Goal: Task Accomplishment & Management: Manage account settings

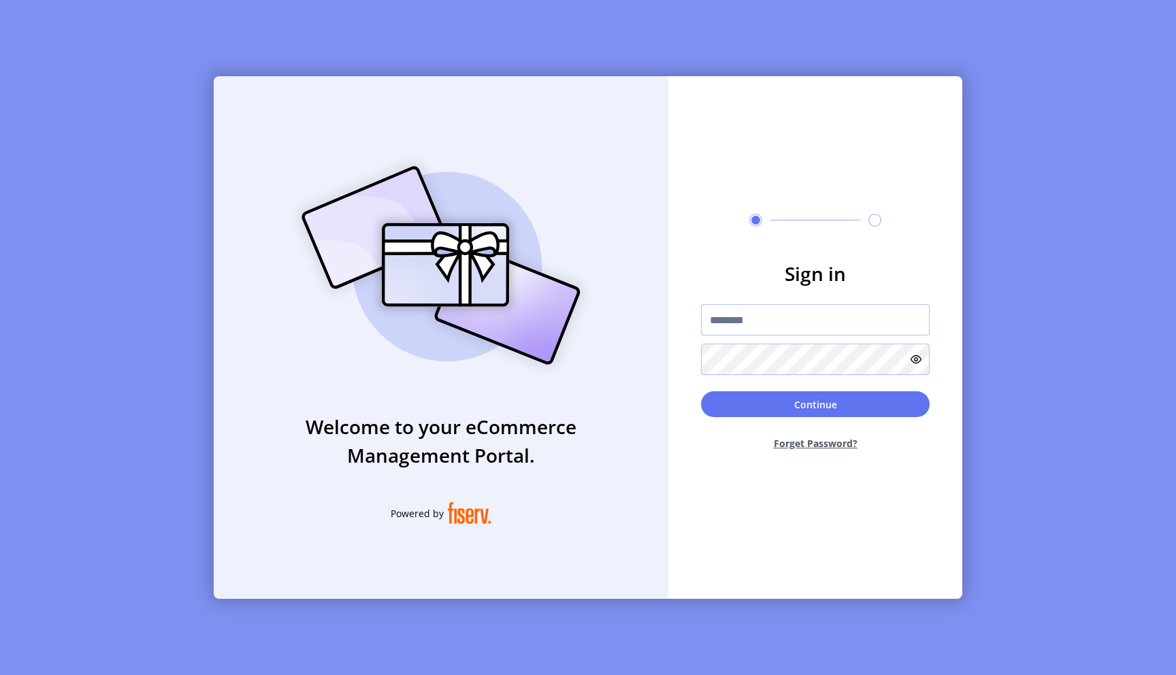
click at [747, 330] on input "text" at bounding box center [815, 319] width 229 height 31
paste input "**********"
type input "**********"
click at [918, 358] on icon at bounding box center [916, 359] width 11 height 11
click at [868, 395] on button "Continue" at bounding box center [815, 404] width 229 height 26
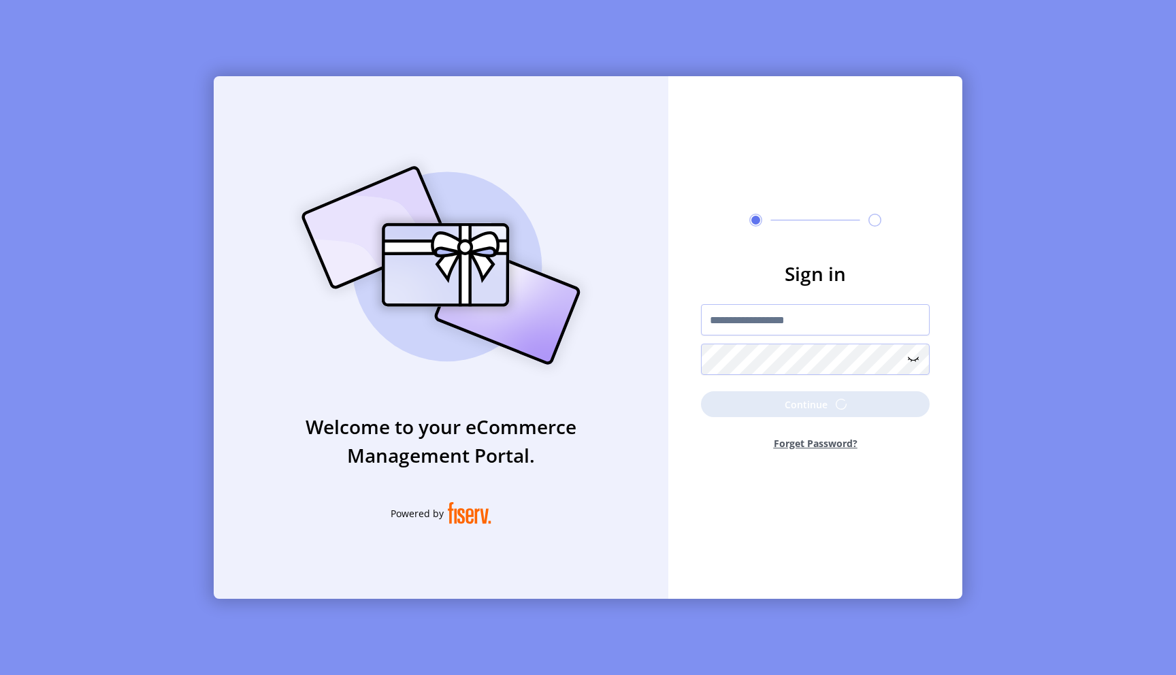
click at [835, 362] on div at bounding box center [815, 359] width 229 height 31
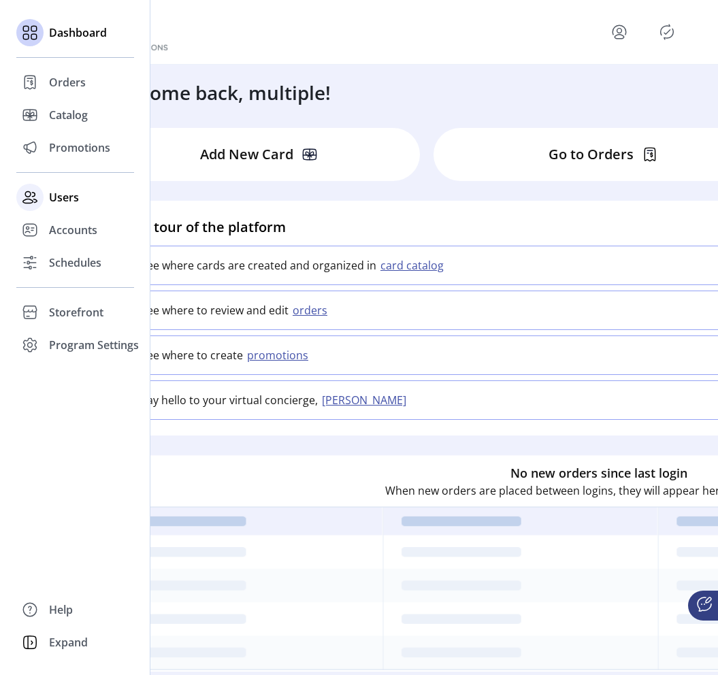
click at [73, 198] on span "Users" at bounding box center [64, 197] width 30 height 16
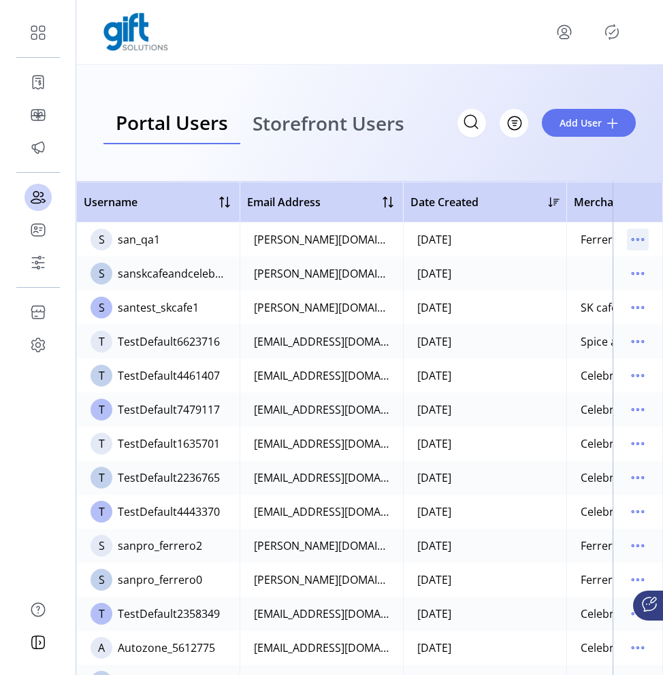
click at [638, 239] on icon "menu" at bounding box center [638, 240] width 22 height 22
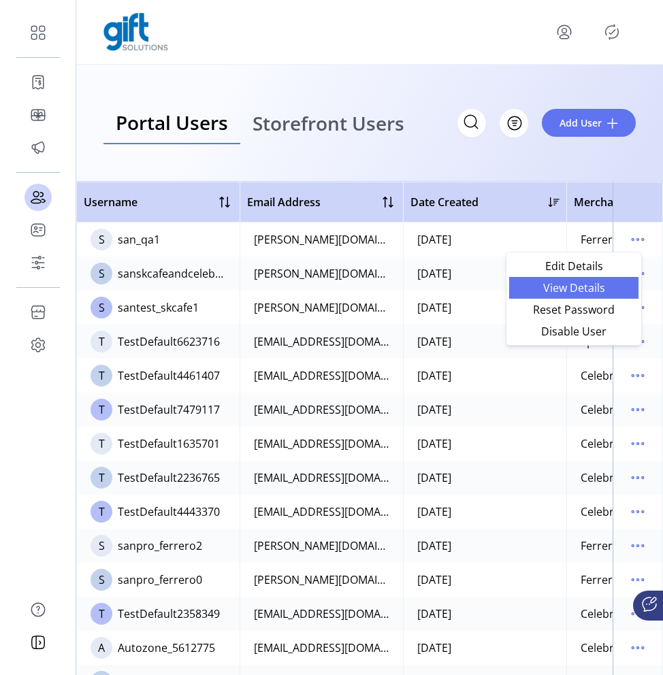
click at [602, 282] on span "View Details" at bounding box center [573, 287] width 113 height 11
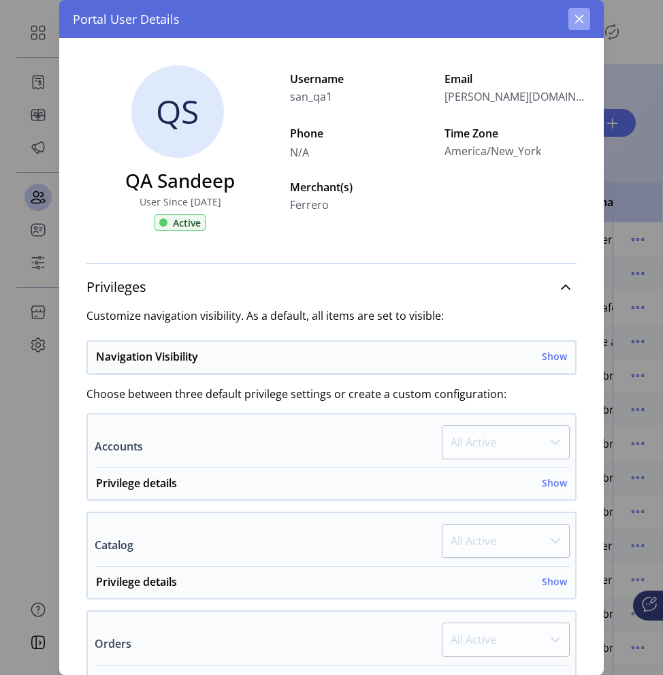
click at [584, 20] on icon "button" at bounding box center [579, 19] width 11 height 11
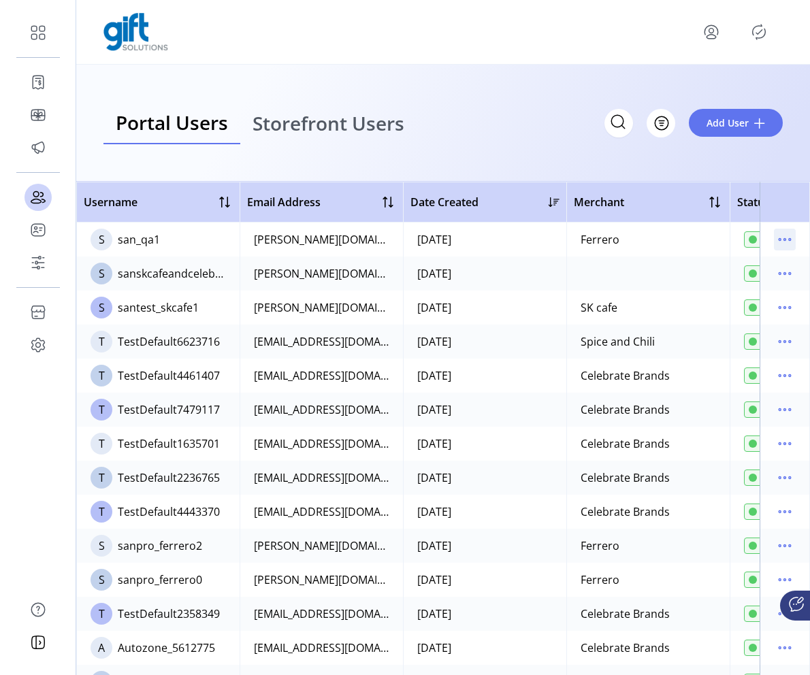
click at [776, 244] on icon "menu" at bounding box center [785, 240] width 22 height 22
click at [551, 269] on td "09/02/2025" at bounding box center [484, 274] width 163 height 34
click at [789, 273] on icon "menu" at bounding box center [790, 274] width 2 height 2
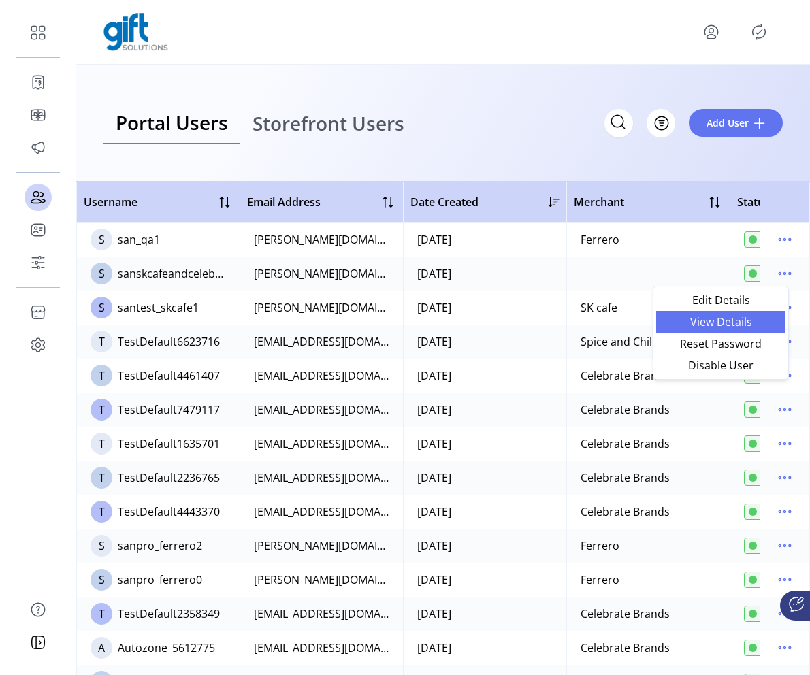
click at [741, 316] on span "View Details" at bounding box center [720, 321] width 113 height 11
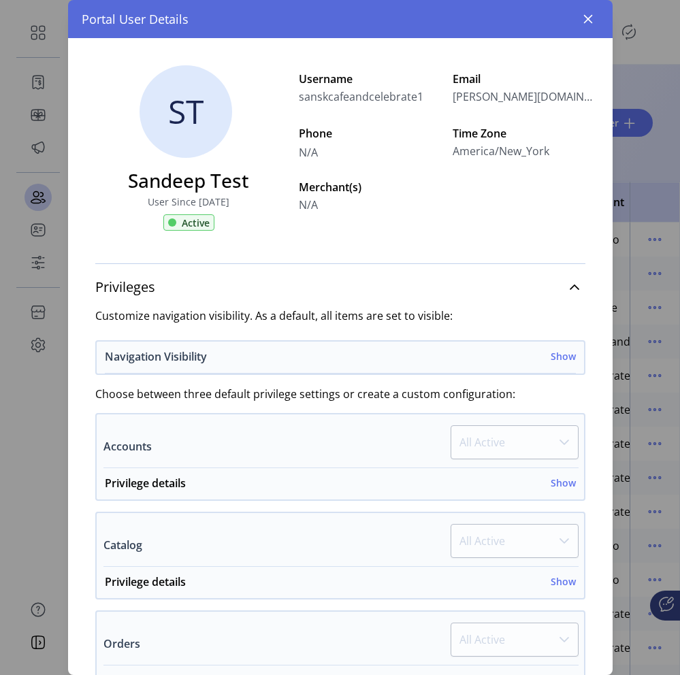
click at [551, 359] on h6 "Show" at bounding box center [563, 356] width 25 height 14
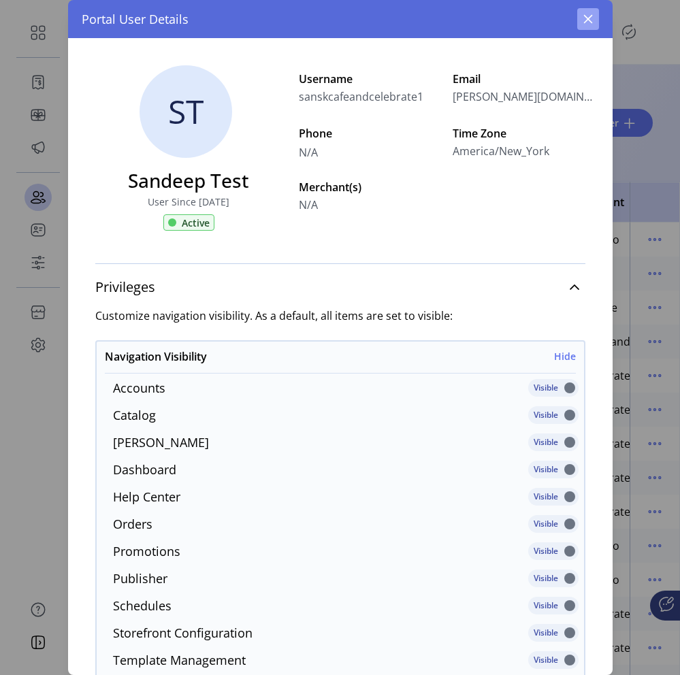
click at [583, 16] on icon "button" at bounding box center [588, 19] width 11 height 11
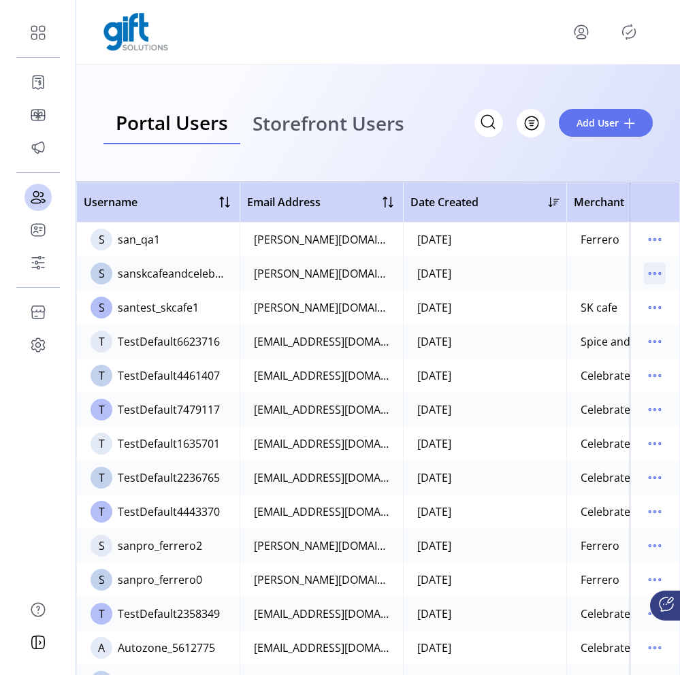
click at [647, 275] on icon "menu" at bounding box center [655, 274] width 22 height 22
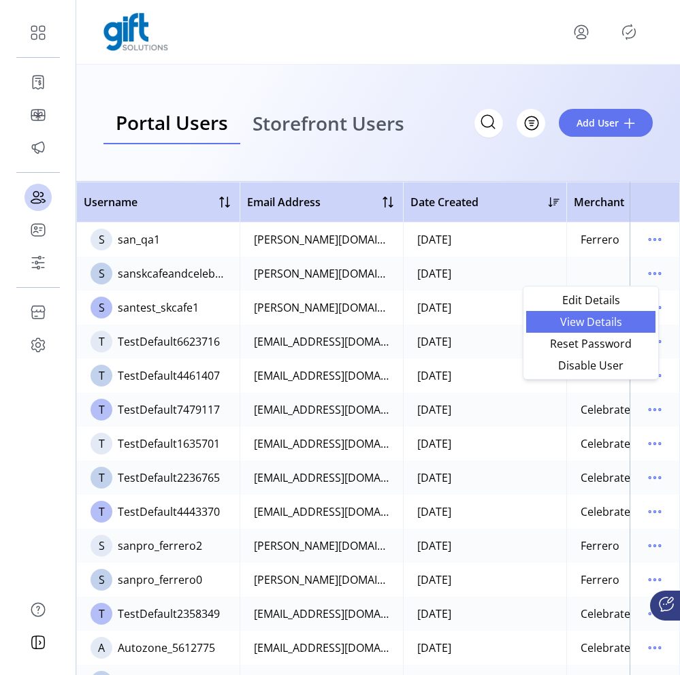
click at [612, 329] on link "View Details" at bounding box center [590, 322] width 129 height 22
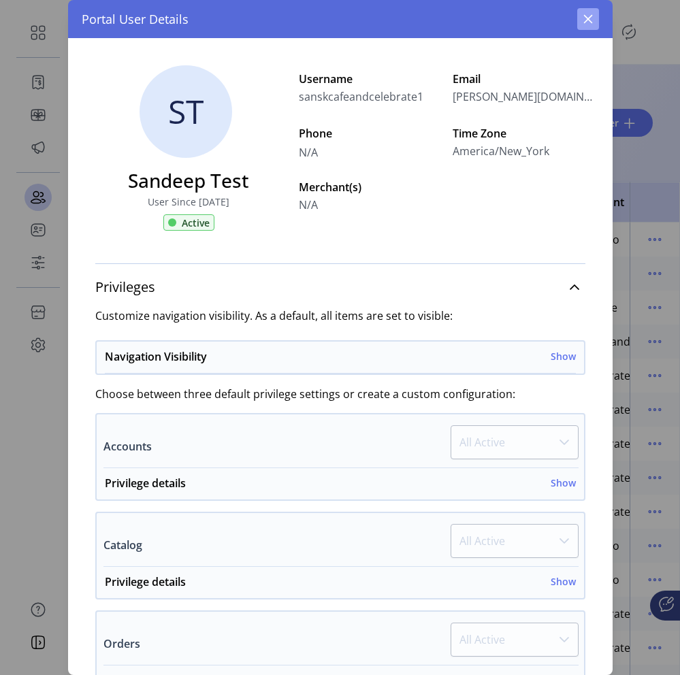
click at [587, 26] on button "button" at bounding box center [588, 19] width 22 height 22
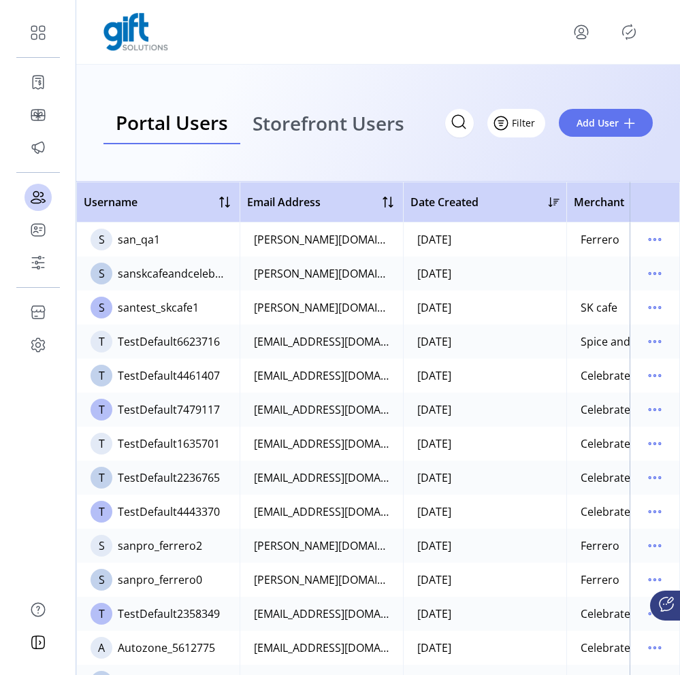
click at [531, 128] on span "Filter" at bounding box center [523, 123] width 23 height 14
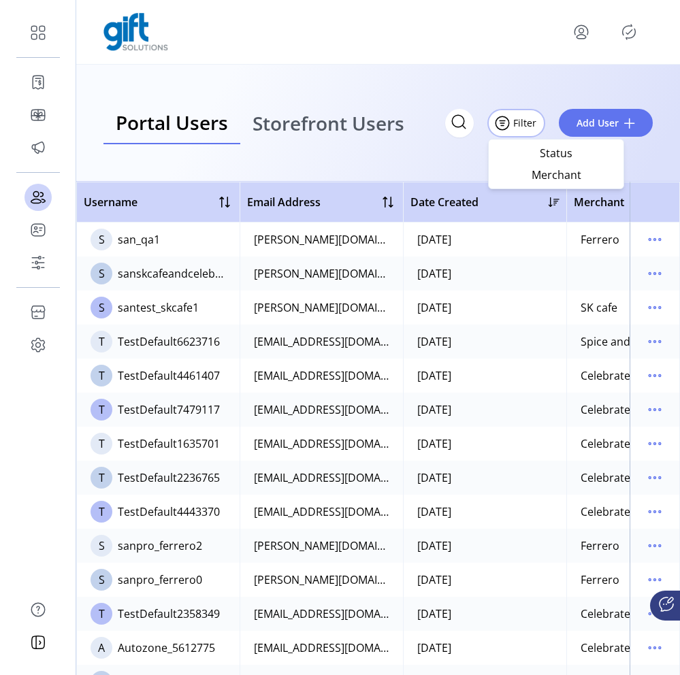
click at [542, 102] on div "Portal Users Storefront Users Filter Add User" at bounding box center [377, 123] width 549 height 42
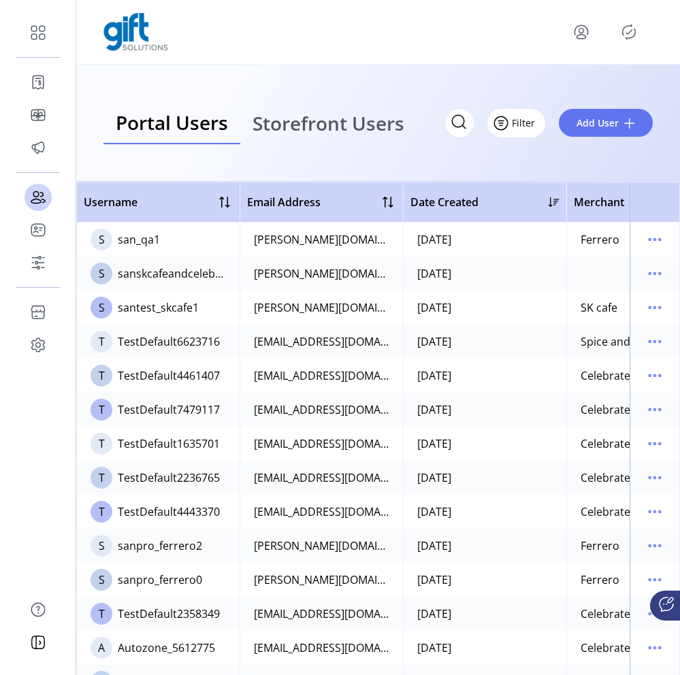
click at [521, 129] on span "Filter" at bounding box center [523, 123] width 23 height 14
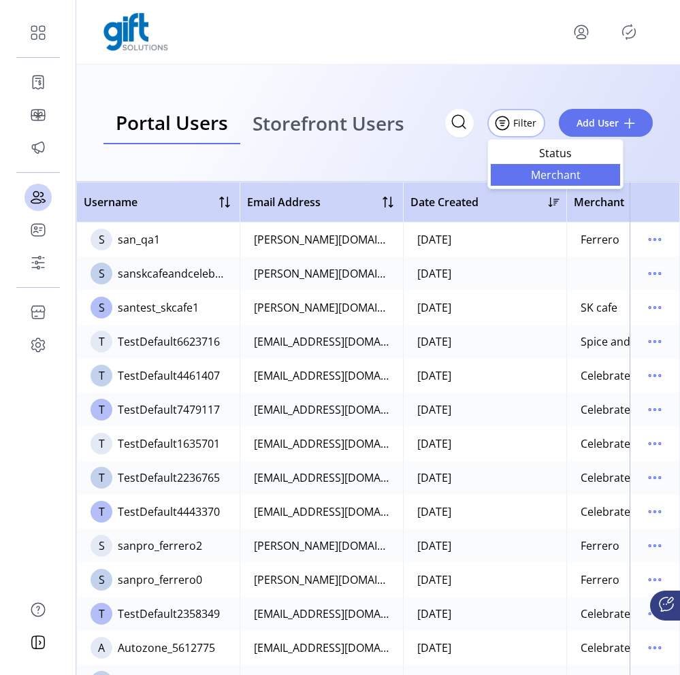
click at [542, 178] on span "Merchant" at bounding box center [555, 174] width 113 height 11
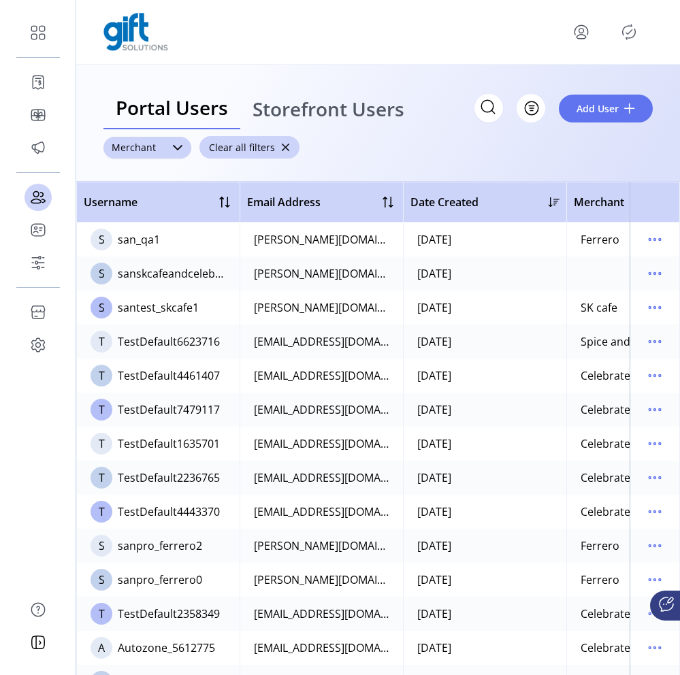
click at [182, 149] on div at bounding box center [177, 148] width 27 height 22
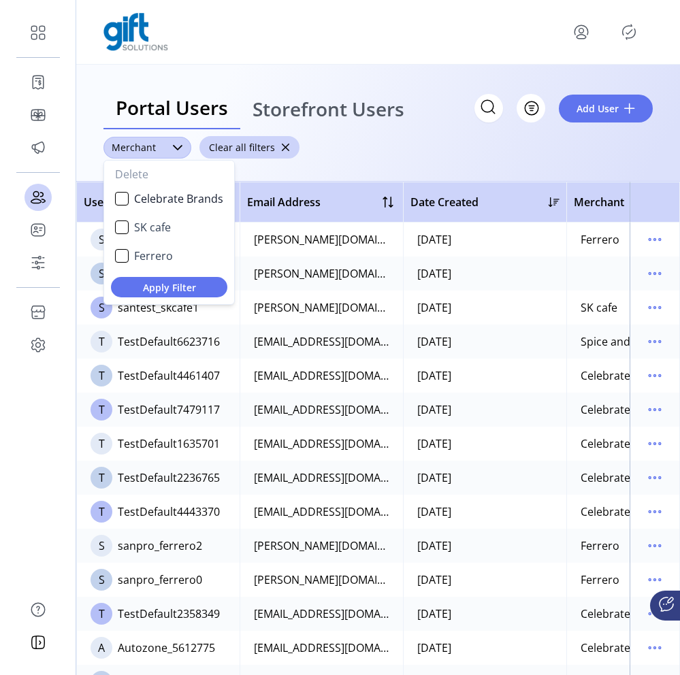
scroll to position [7, 53]
click at [120, 200] on div "Celebrate Brands" at bounding box center [122, 199] width 14 height 14
click at [120, 227] on div "SK cafe" at bounding box center [122, 227] width 14 height 14
click at [169, 281] on span "Apply Filter" at bounding box center [169, 287] width 95 height 14
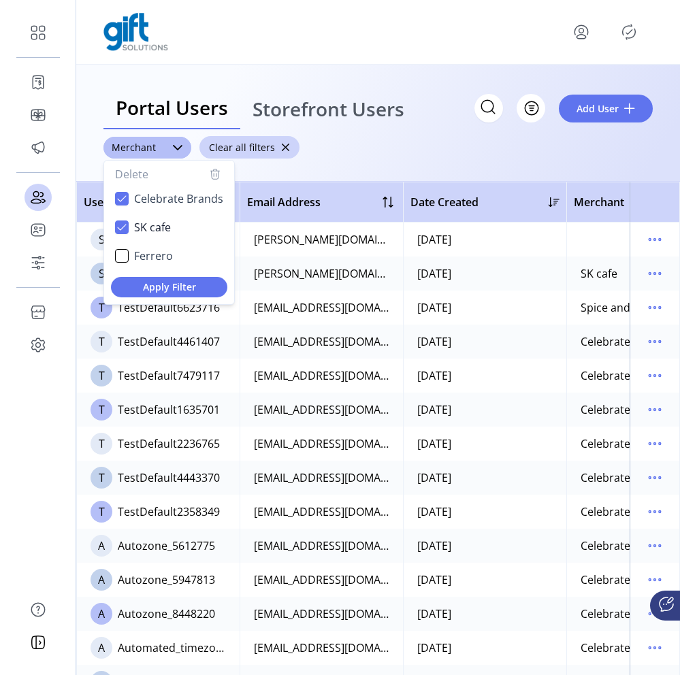
click at [329, 171] on div "Portal Users Storefront Users Filter Add User ******** Merchant Delete Celebrat…" at bounding box center [378, 123] width 604 height 117
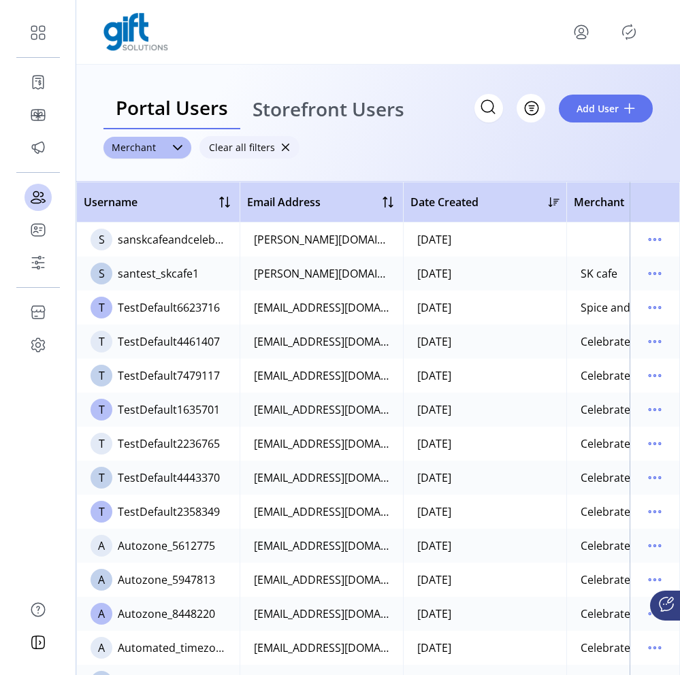
click at [280, 146] on span "button" at bounding box center [285, 148] width 10 height 10
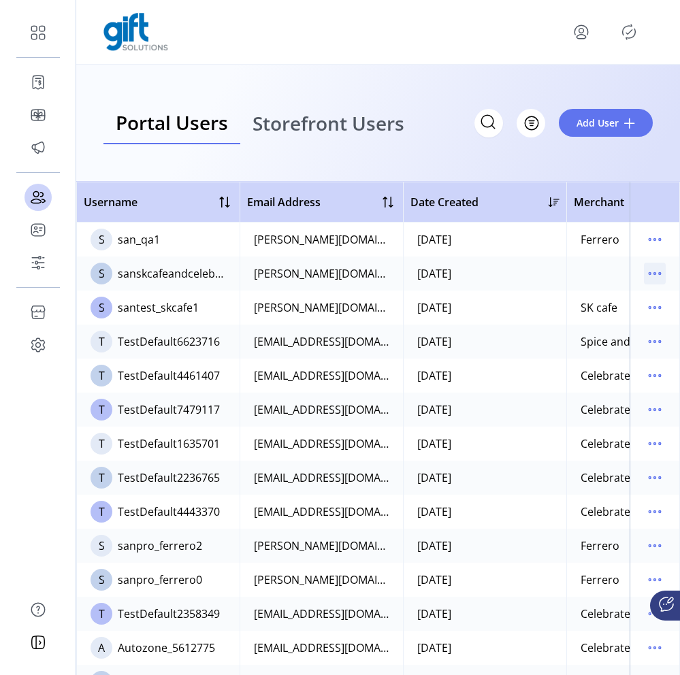
click at [650, 268] on icon "menu" at bounding box center [655, 274] width 22 height 22
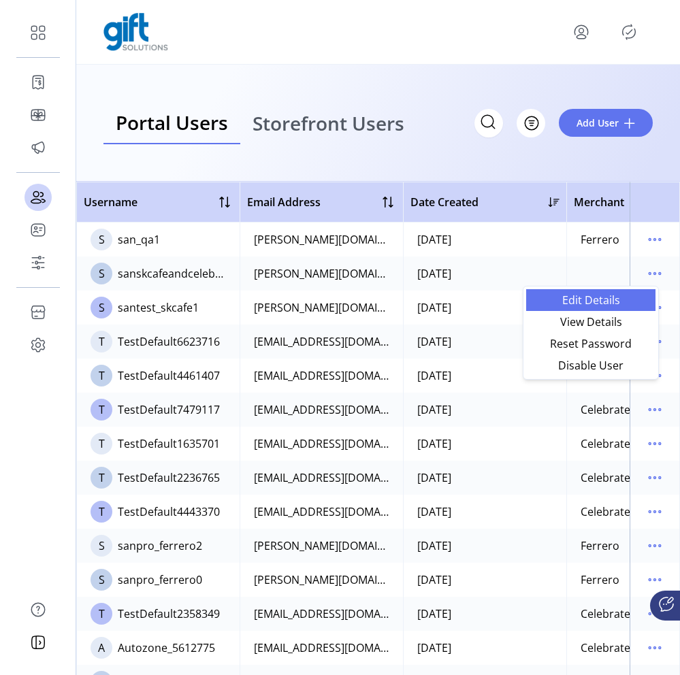
click at [619, 302] on span "Edit Details" at bounding box center [590, 300] width 113 height 11
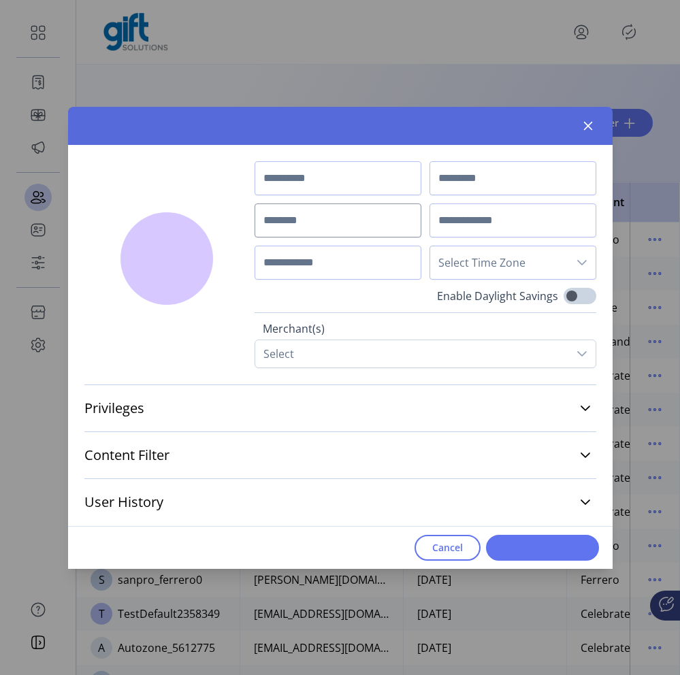
type input "*******"
type input "****"
type input "**********"
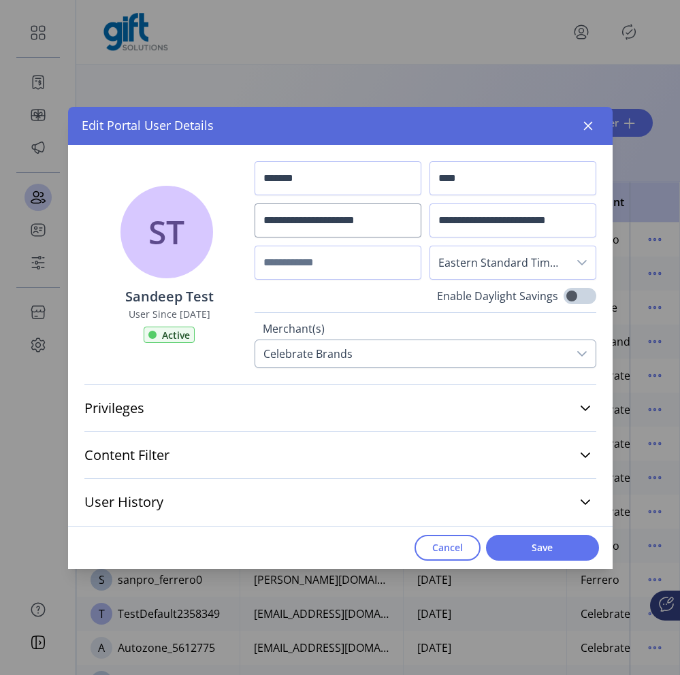
click at [584, 349] on icon at bounding box center [581, 353] width 11 height 11
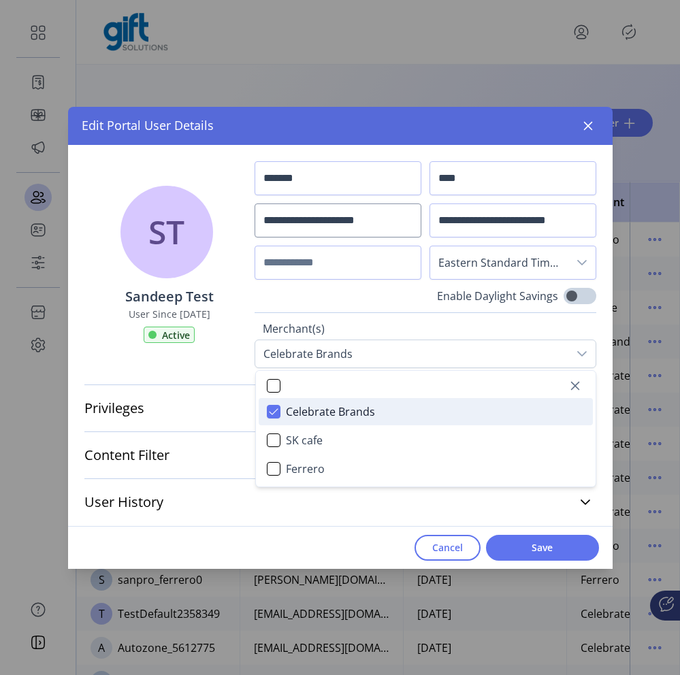
click at [474, 322] on label "Merchant(s)" at bounding box center [425, 330] width 325 height 19
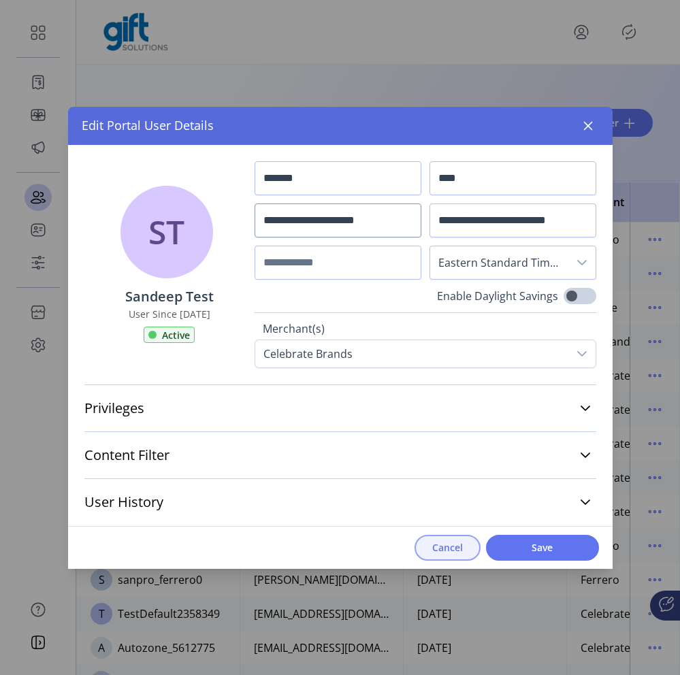
click at [453, 551] on span "Cancel" at bounding box center [447, 547] width 31 height 14
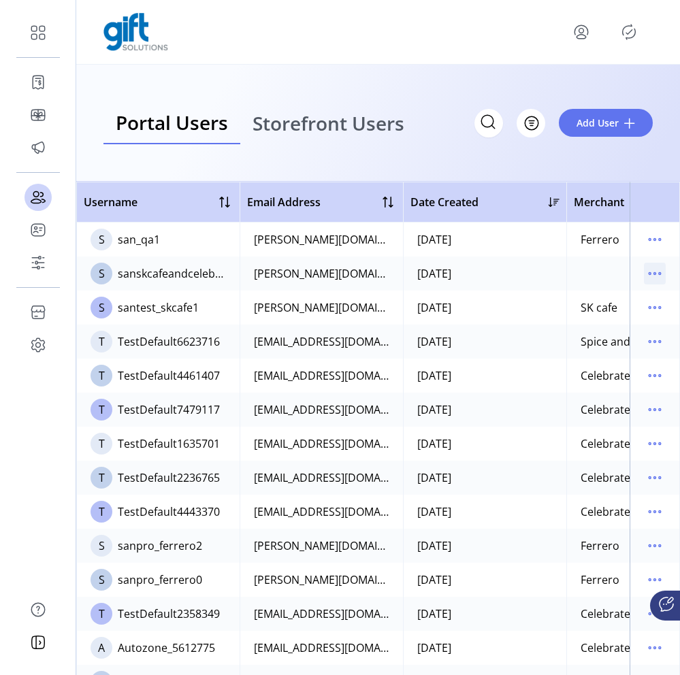
click at [651, 278] on icon "menu" at bounding box center [655, 274] width 22 height 22
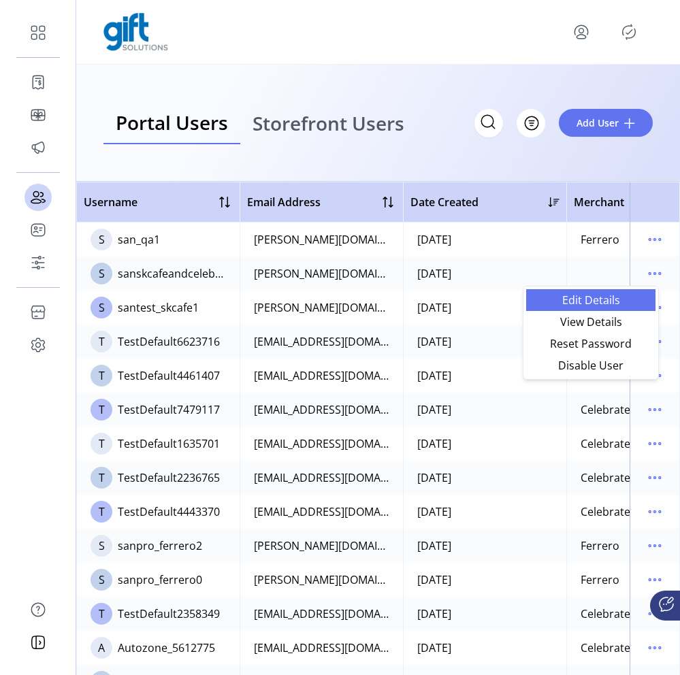
click at [610, 302] on span "Edit Details" at bounding box center [590, 300] width 113 height 11
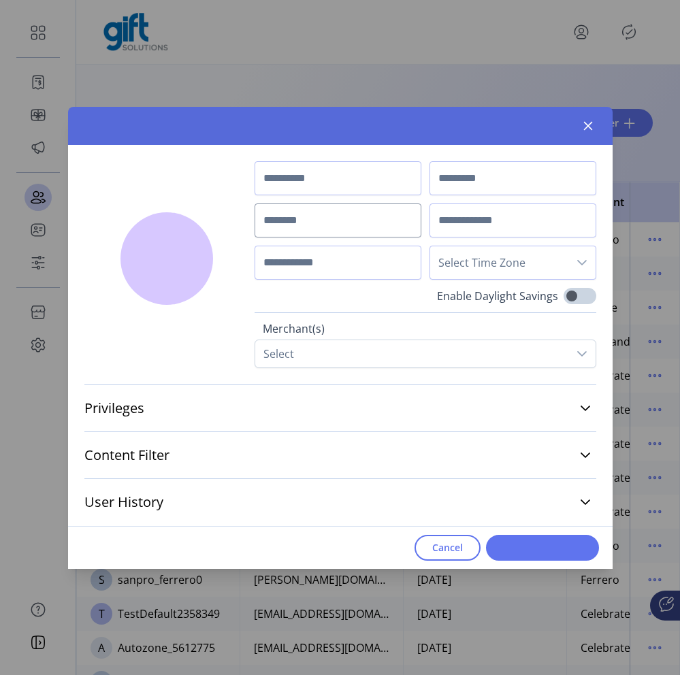
type input "*******"
type input "****"
type input "**********"
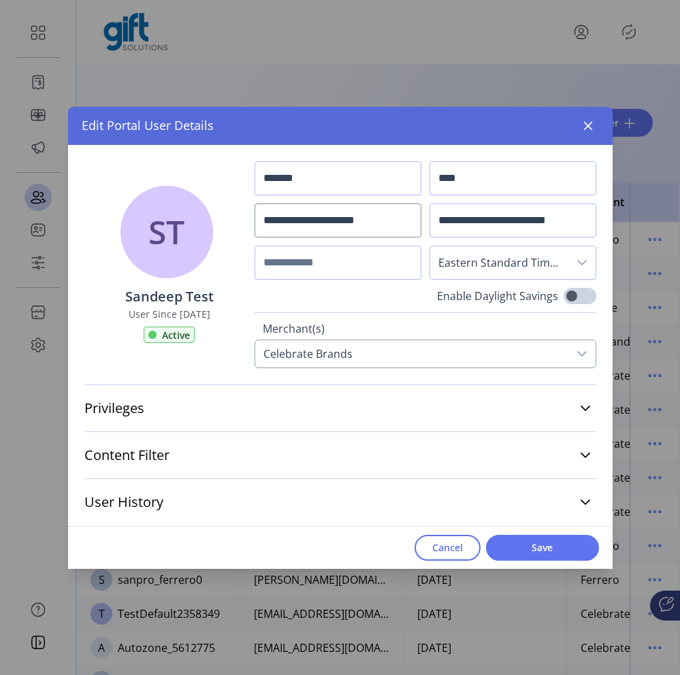
click at [578, 350] on icon at bounding box center [581, 353] width 11 height 11
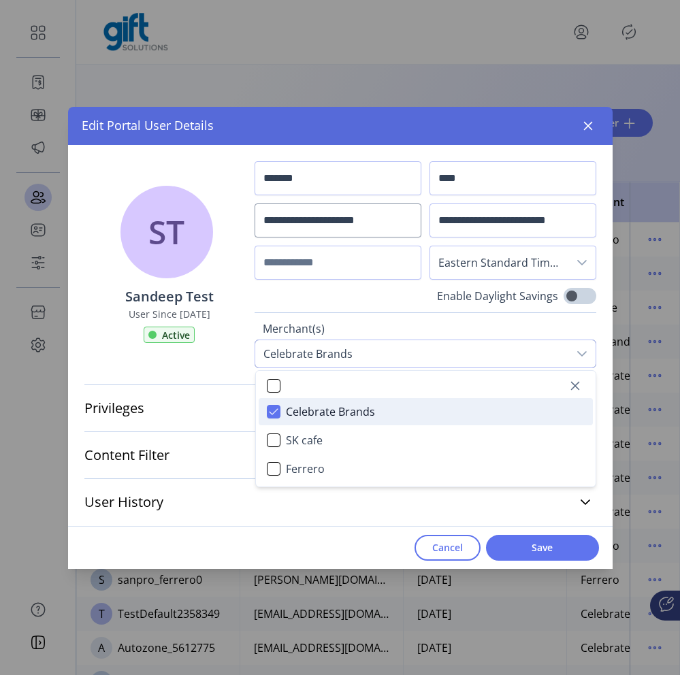
scroll to position [8, 61]
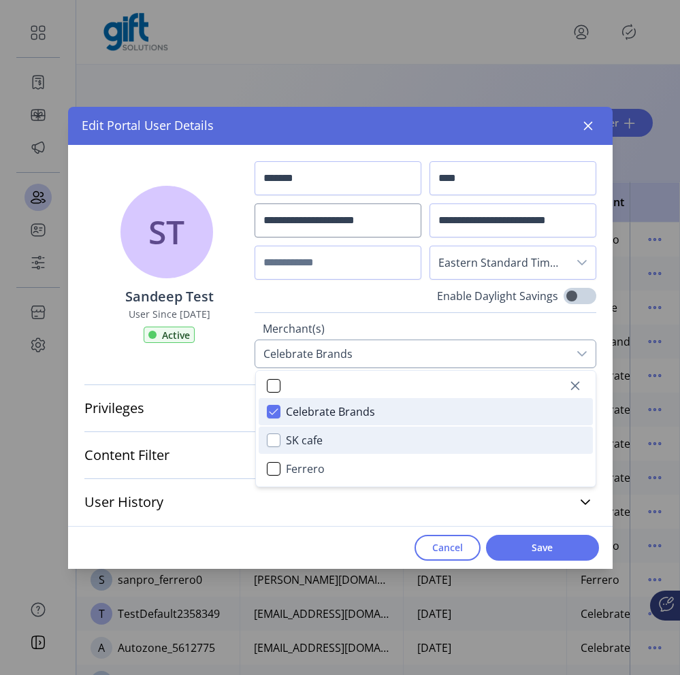
click at [269, 445] on div "SK cafe" at bounding box center [274, 440] width 14 height 14
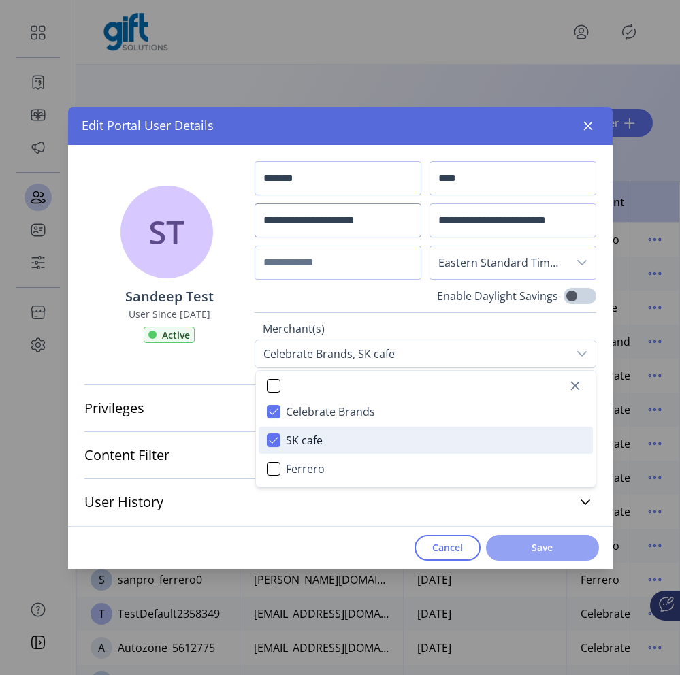
click at [527, 551] on span "Save" at bounding box center [543, 547] width 78 height 14
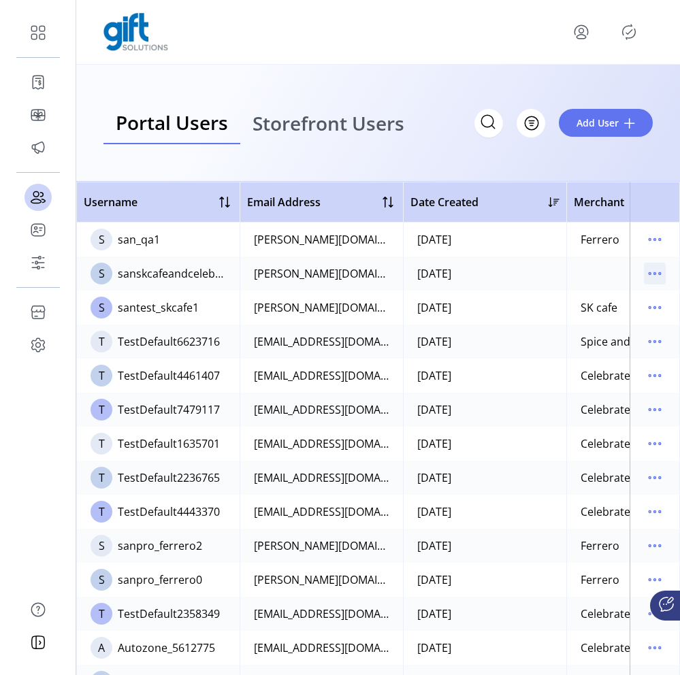
click at [648, 263] on icon "menu" at bounding box center [655, 274] width 22 height 22
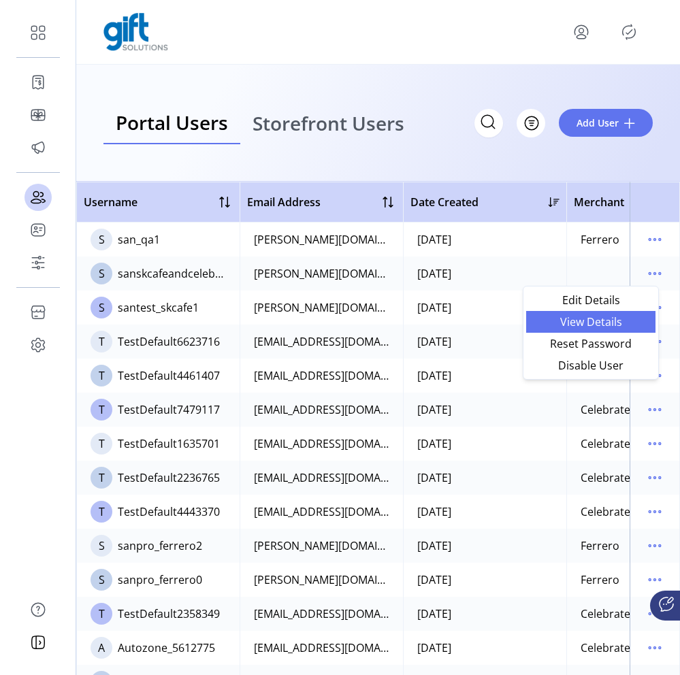
click at [604, 314] on link "View Details" at bounding box center [590, 322] width 129 height 22
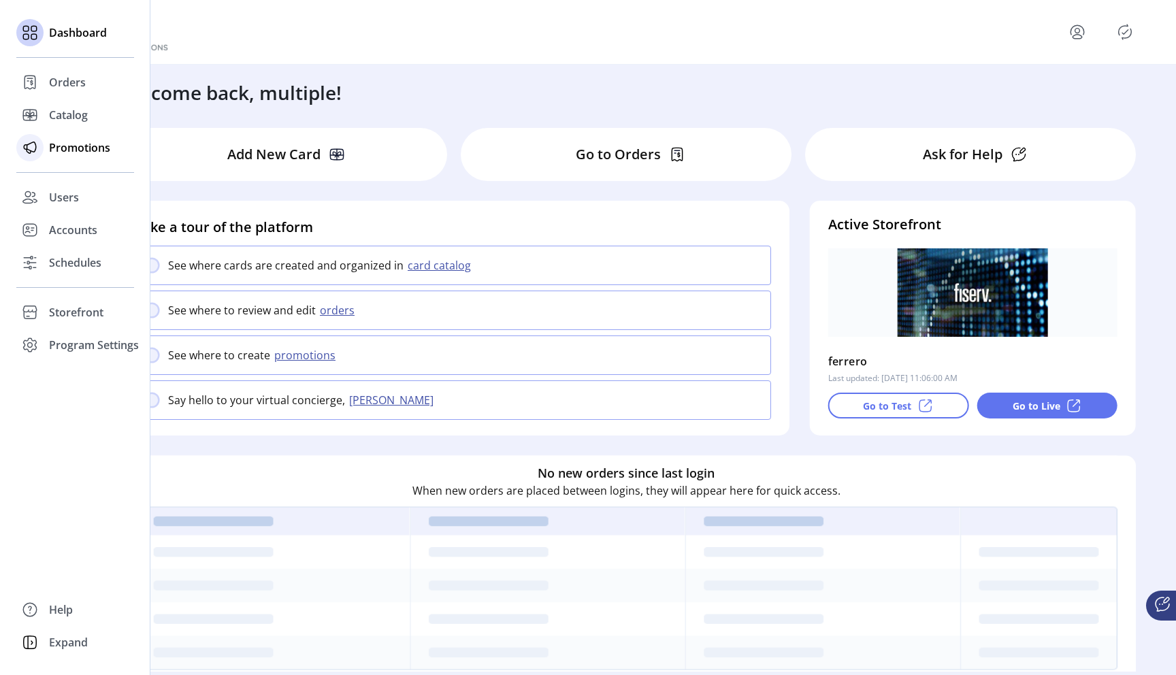
click at [80, 150] on span "Promotions" at bounding box center [79, 148] width 61 height 16
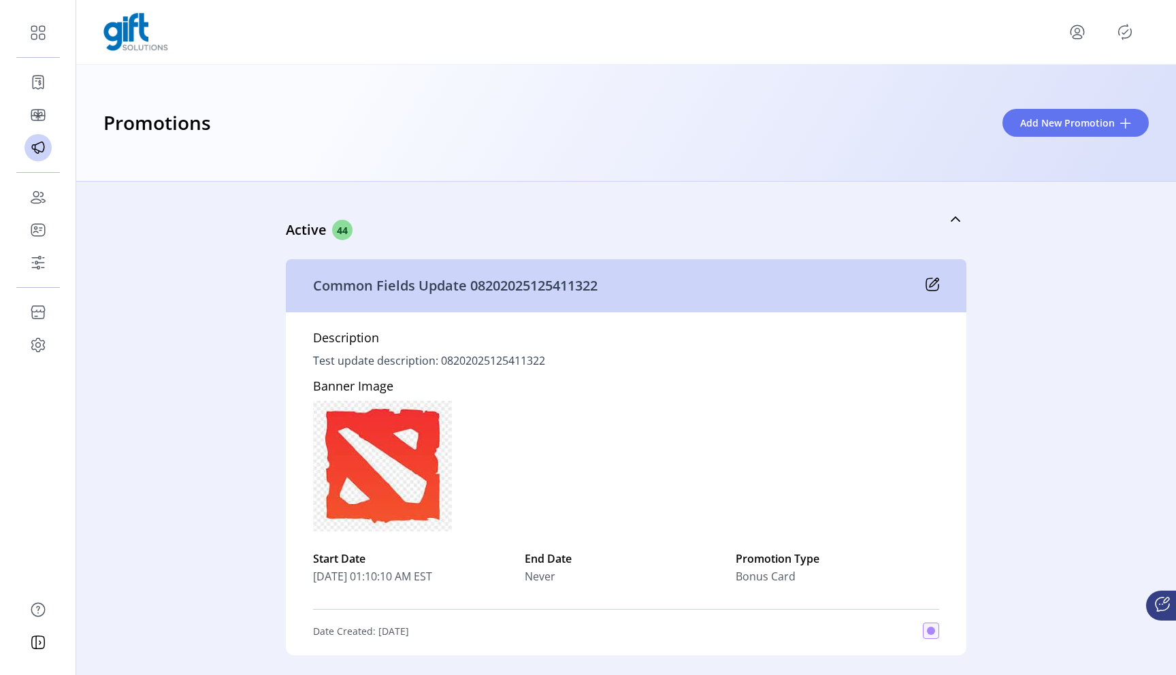
click at [930, 288] on icon at bounding box center [932, 285] width 14 height 14
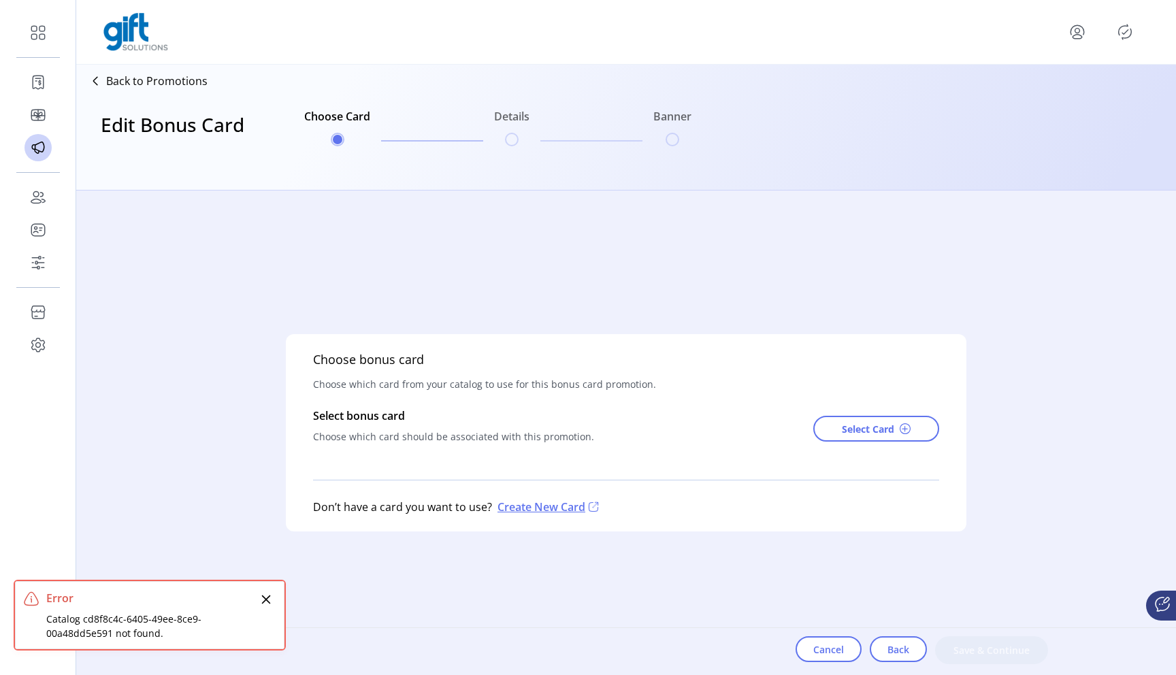
click at [267, 602] on icon "Close" at bounding box center [266, 599] width 11 height 11
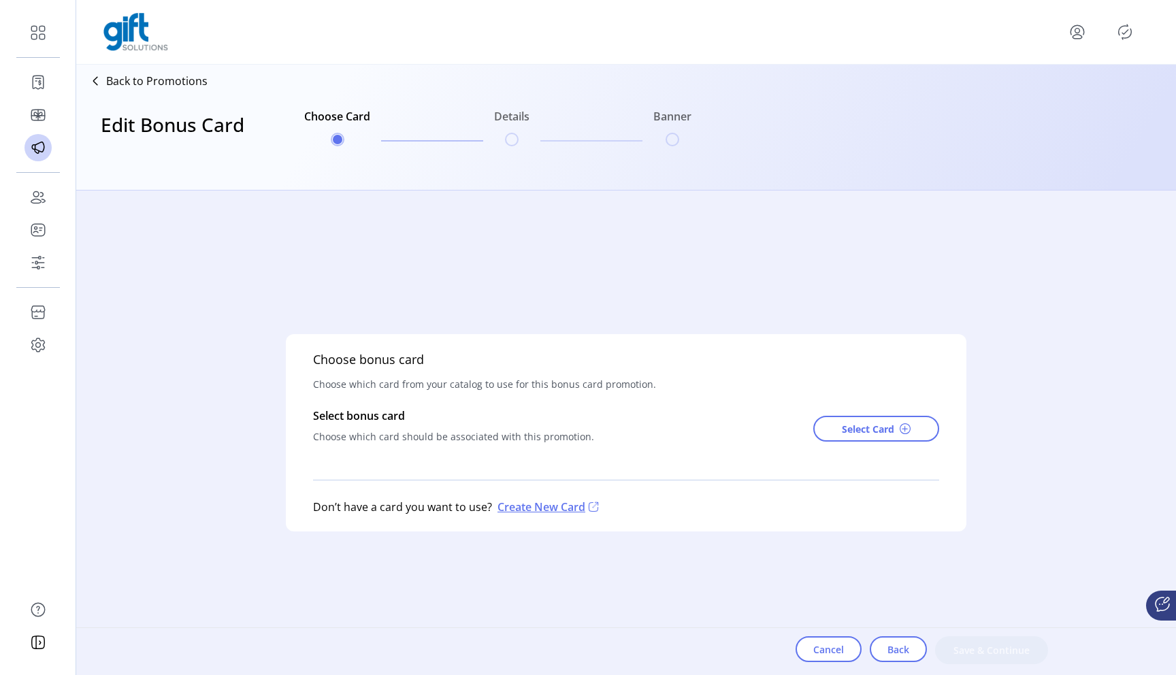
click at [174, 85] on p "Back to Promotions" at bounding box center [156, 81] width 101 height 16
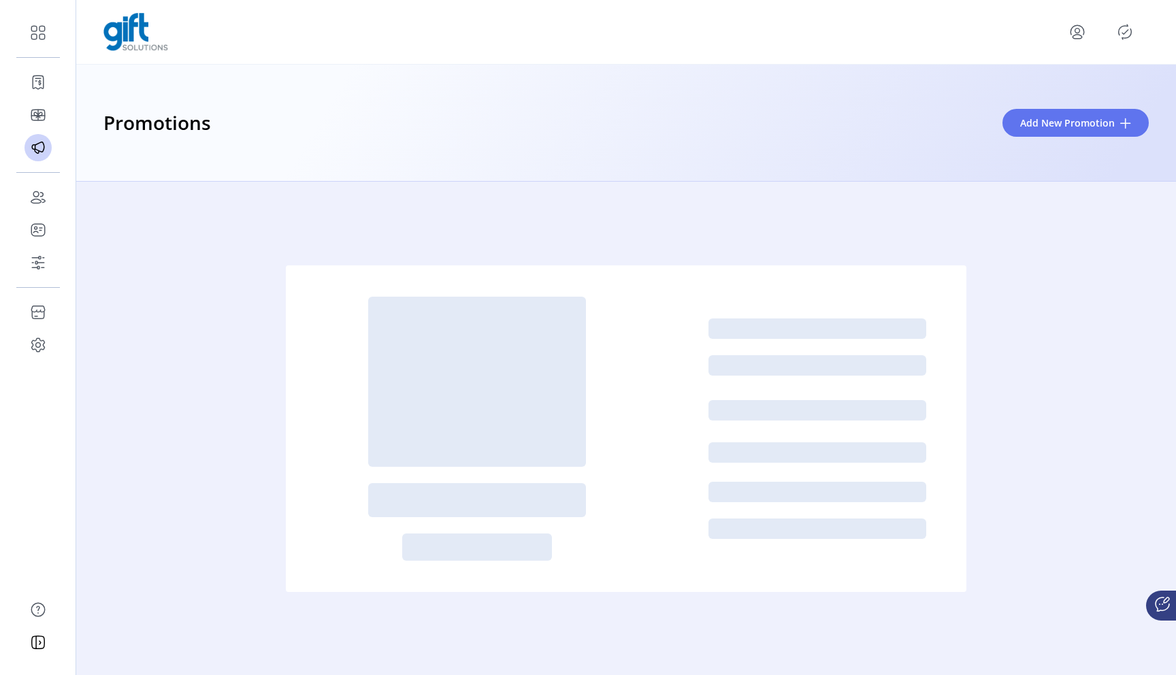
click at [1077, 37] on icon "menu" at bounding box center [1077, 32] width 22 height 22
click at [1034, 88] on span "Sign Out" at bounding box center [1028, 85] width 102 height 11
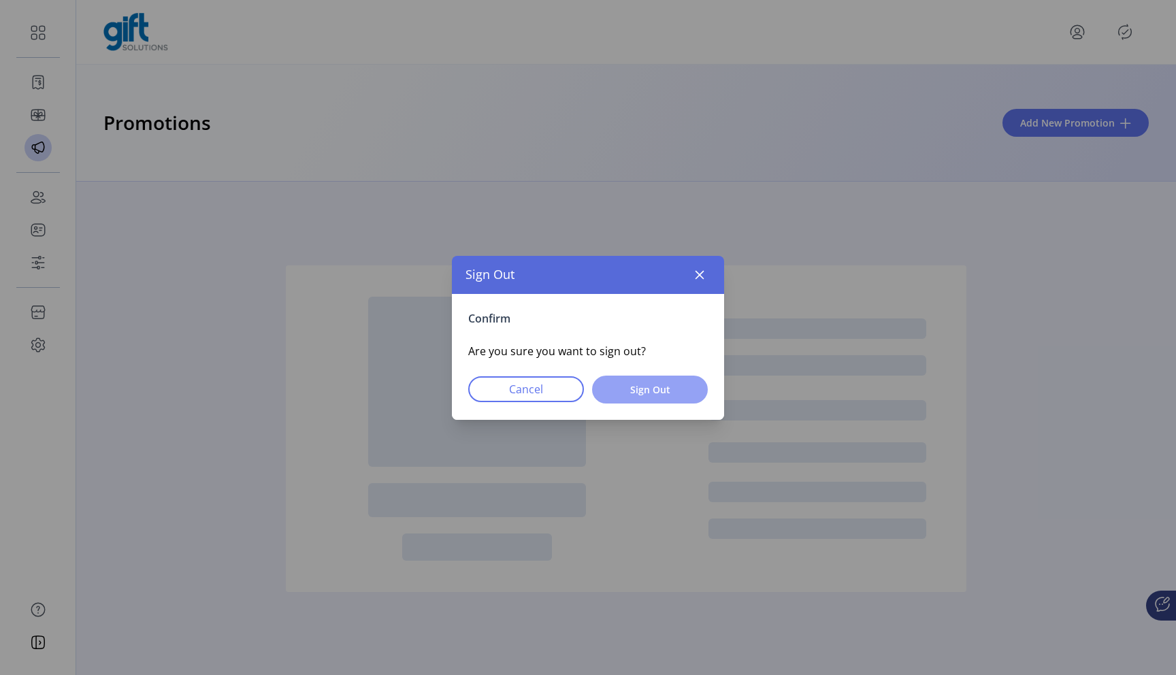
click at [675, 376] on button "Sign Out" at bounding box center [650, 390] width 116 height 28
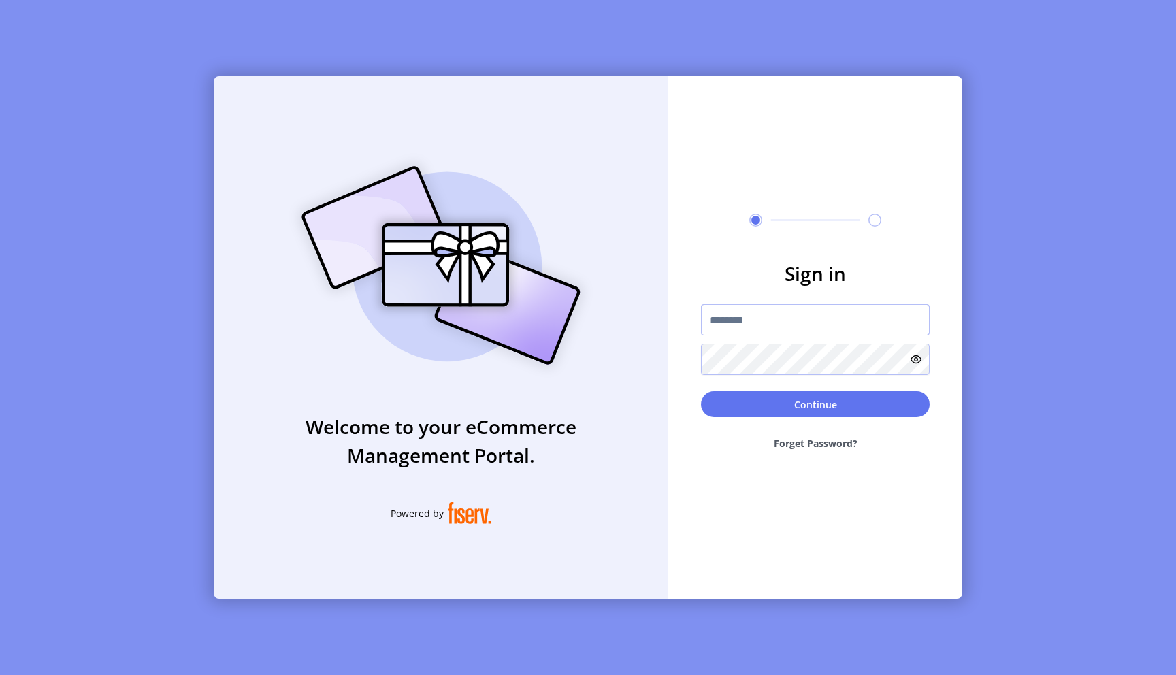
click at [754, 324] on input "text" at bounding box center [815, 319] width 229 height 31
type input "**********"
click at [837, 409] on button "Continue" at bounding box center [815, 404] width 229 height 26
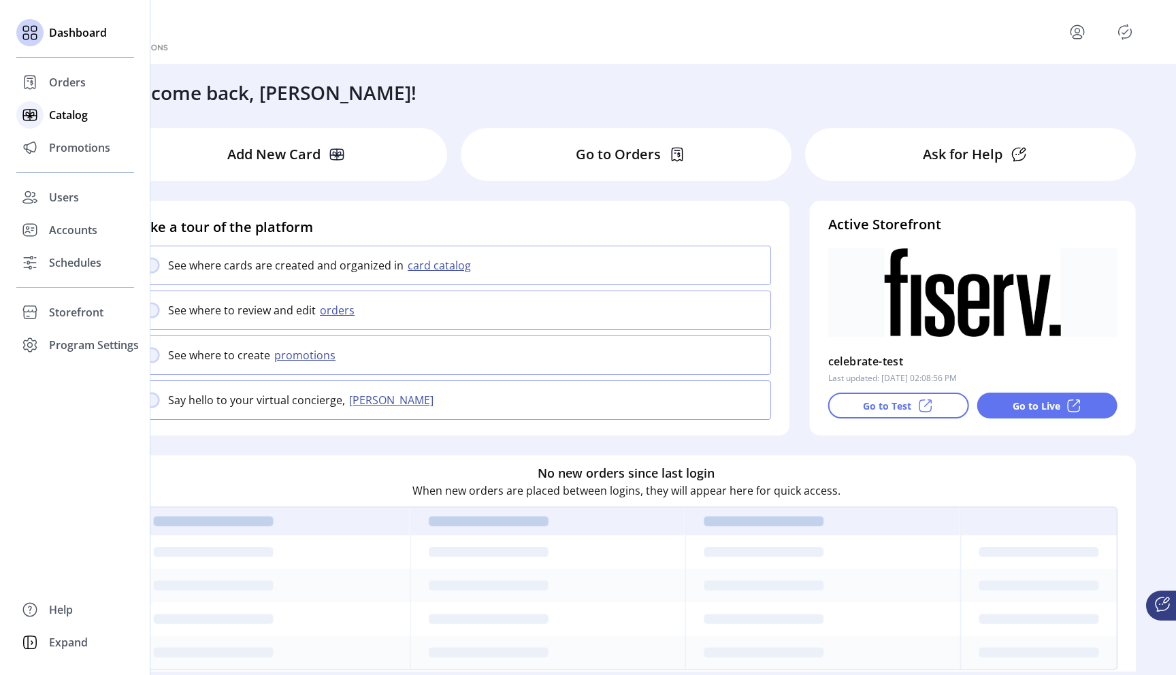
click at [78, 118] on span "Catalog" at bounding box center [68, 115] width 39 height 16
click at [82, 152] on span "Promotions" at bounding box center [79, 148] width 61 height 16
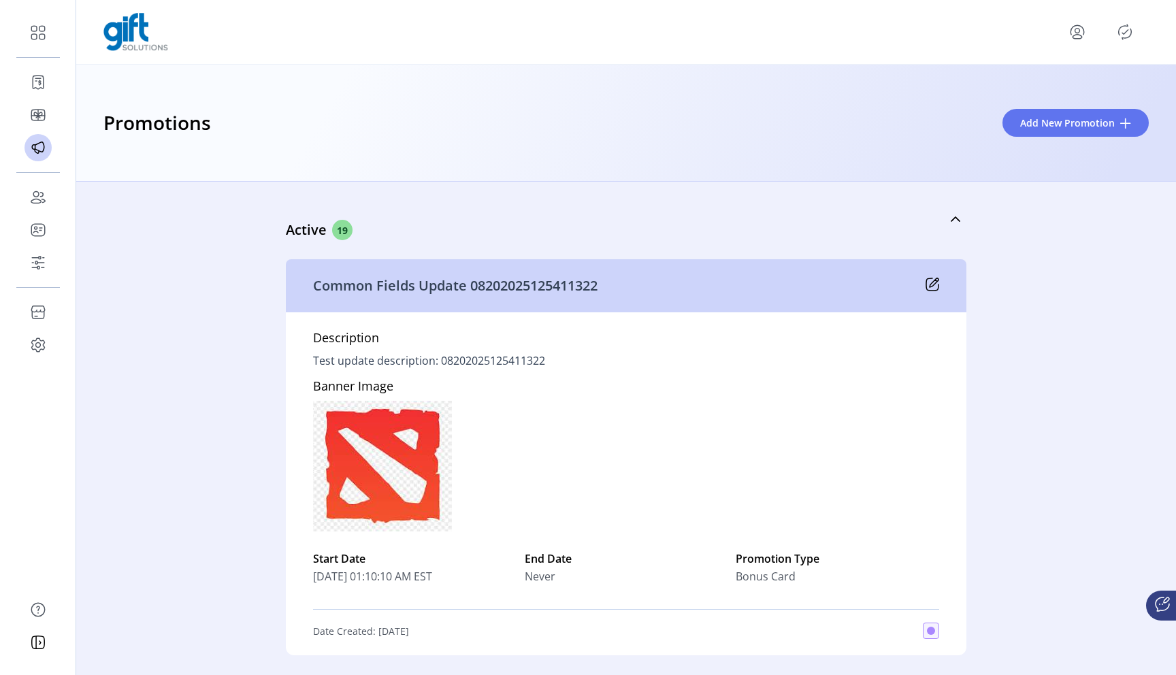
click at [931, 286] on icon at bounding box center [932, 285] width 14 height 14
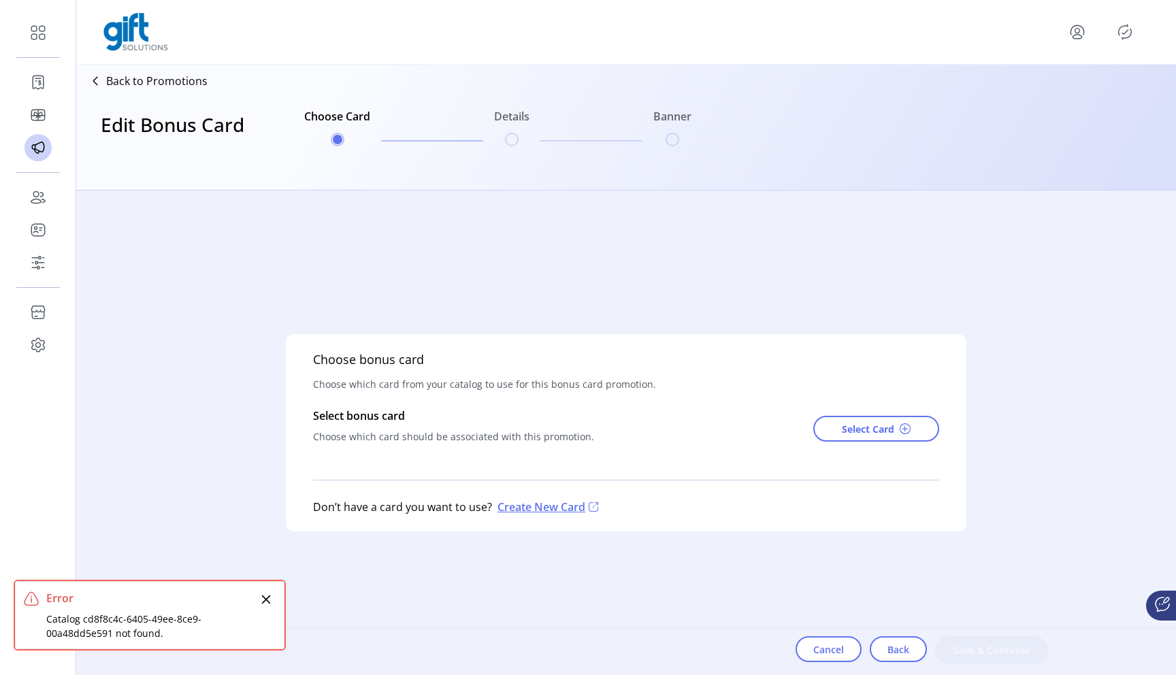
click at [193, 89] on div "Back to Promotions" at bounding box center [145, 81] width 126 height 22
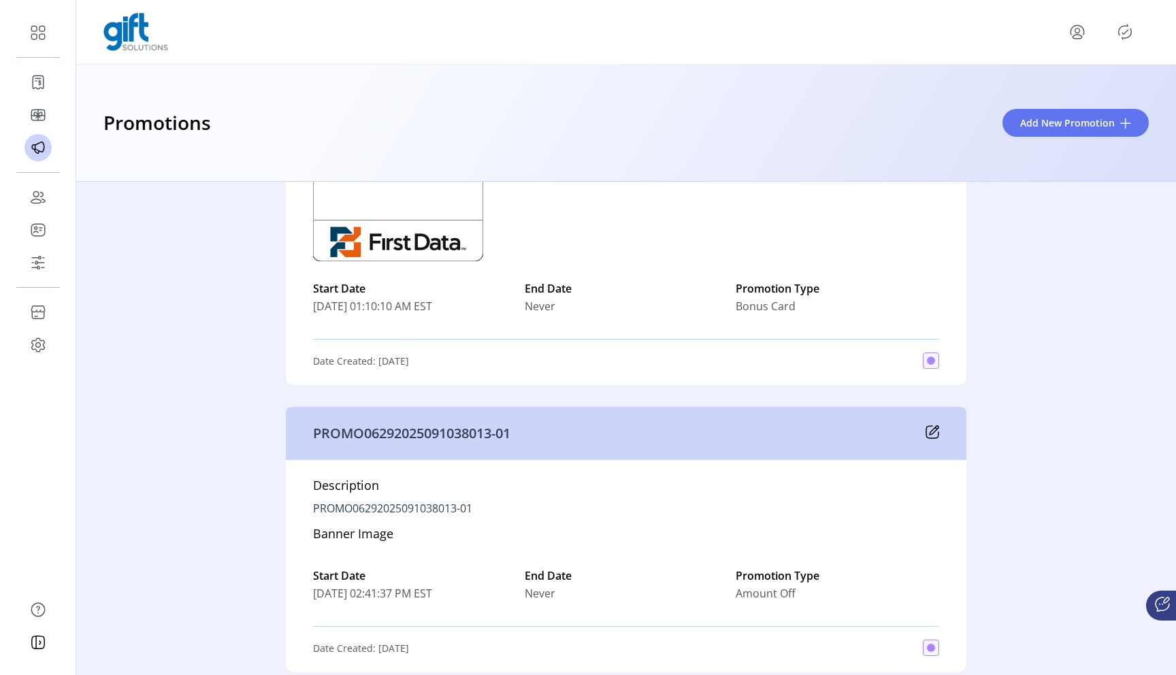
scroll to position [1283, 0]
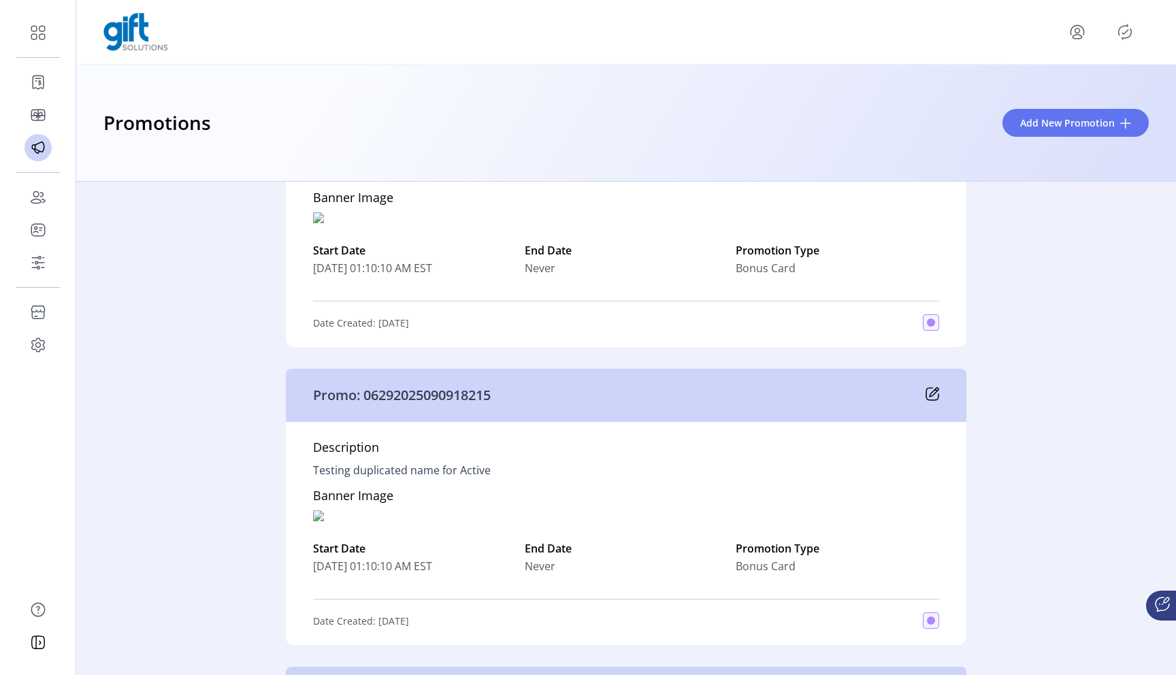
click at [932, 397] on icon at bounding box center [932, 394] width 14 height 14
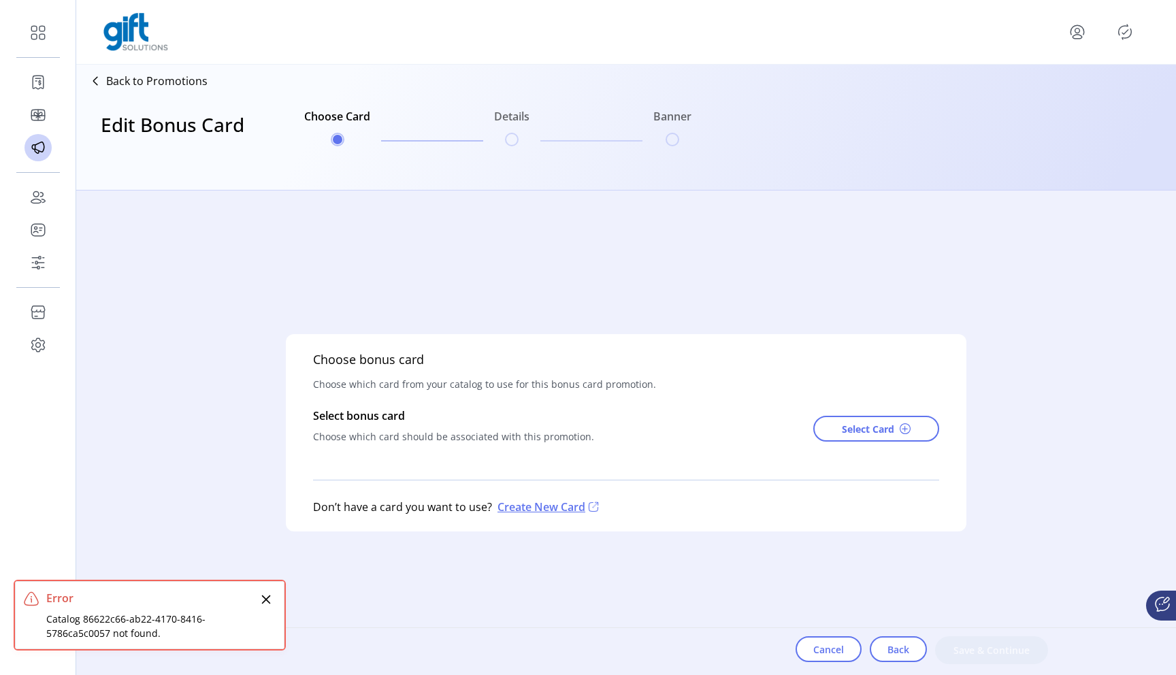
click at [180, 80] on p "Back to Promotions" at bounding box center [156, 81] width 101 height 16
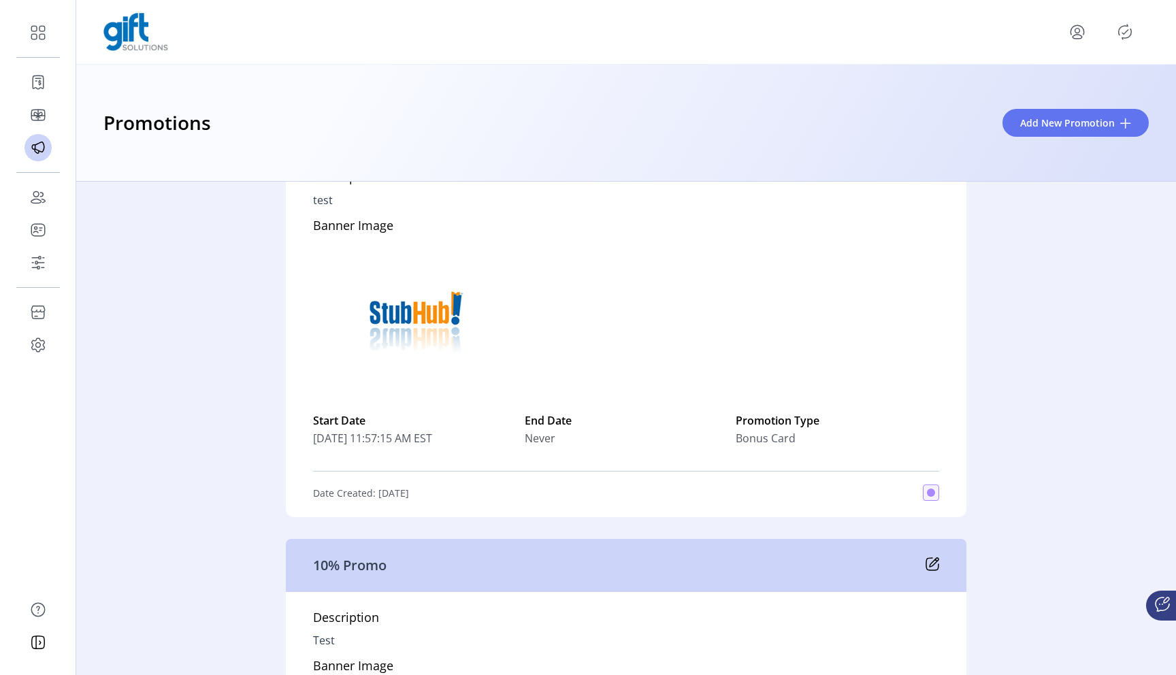
scroll to position [3028, 0]
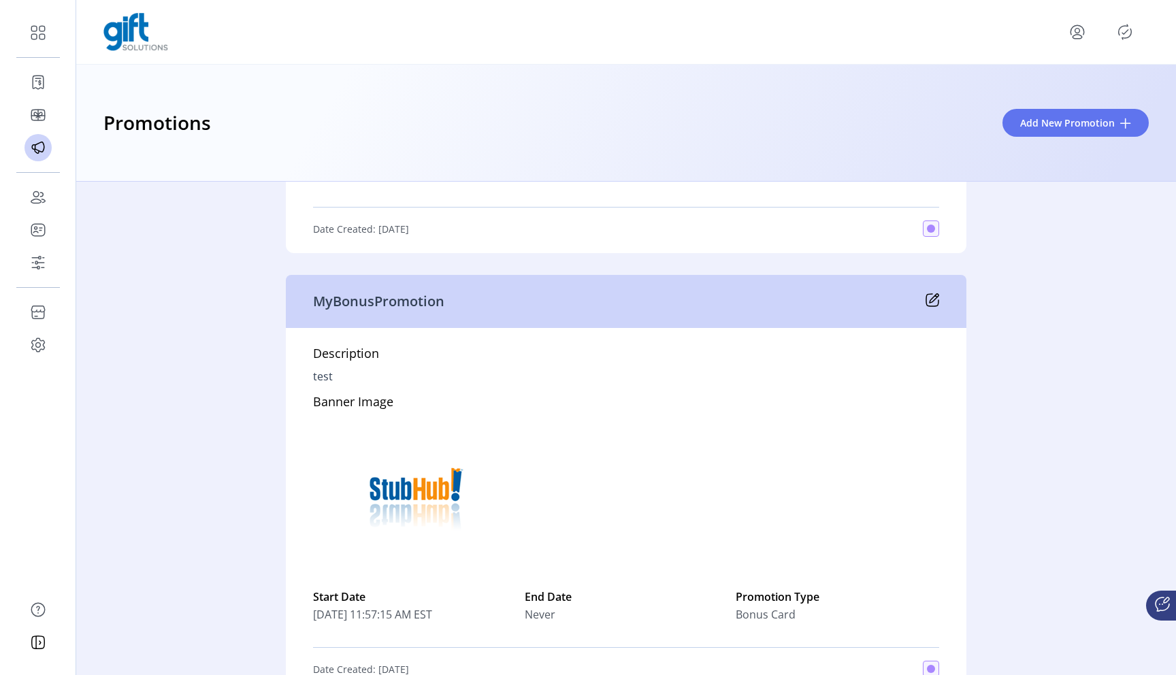
click at [928, 299] on icon at bounding box center [932, 300] width 14 height 14
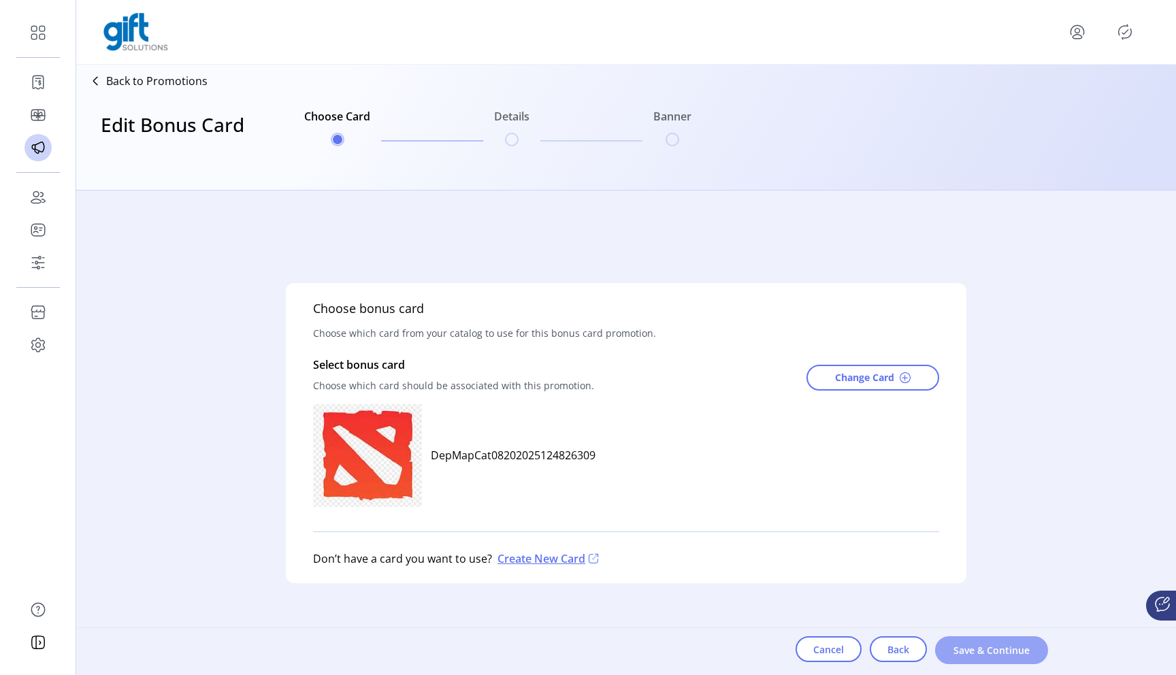
click at [1021, 661] on button "Save & Continue" at bounding box center [991, 650] width 113 height 28
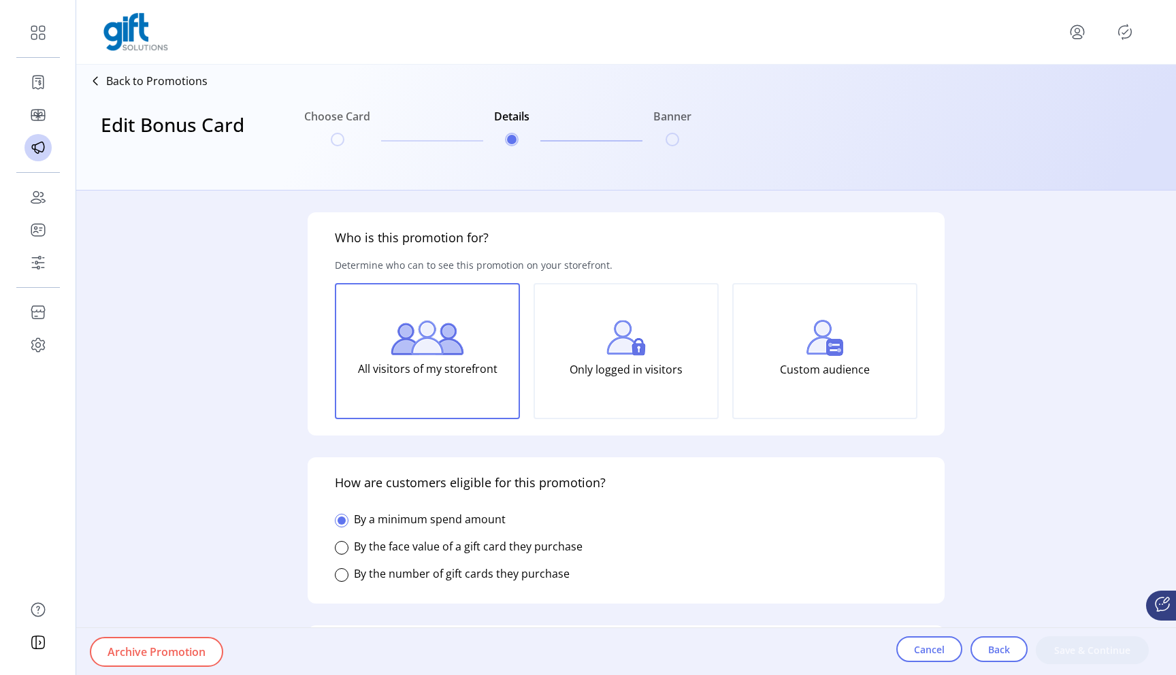
type input "*******"
type input "**********"
type textarea "****"
type input "*****"
type input "******"
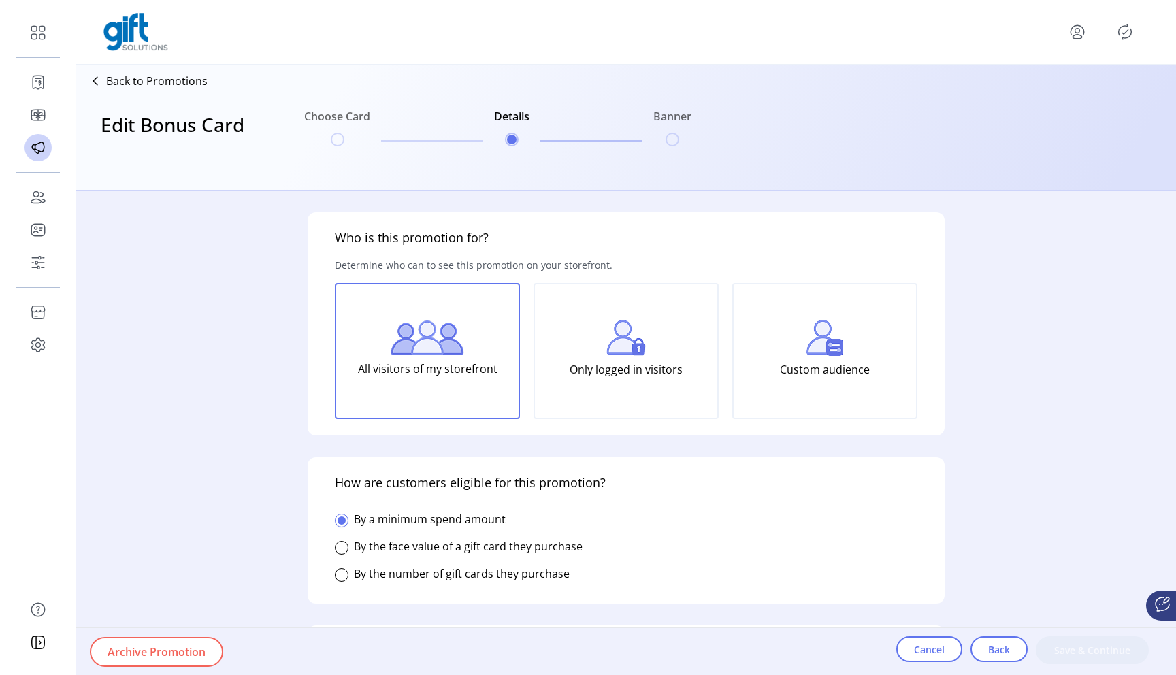
type input "**********"
type input "*****"
click at [1082, 651] on span "Save & Continue" at bounding box center [1092, 650] width 78 height 14
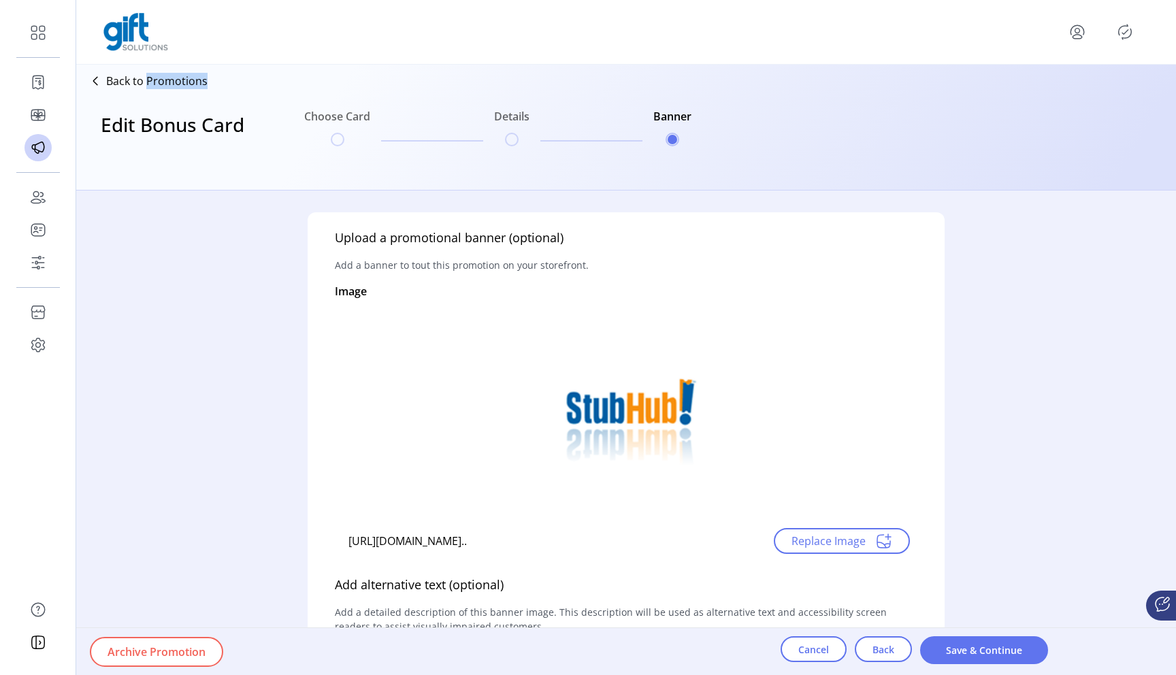
click at [159, 81] on p "Back to Promotions" at bounding box center [156, 81] width 101 height 16
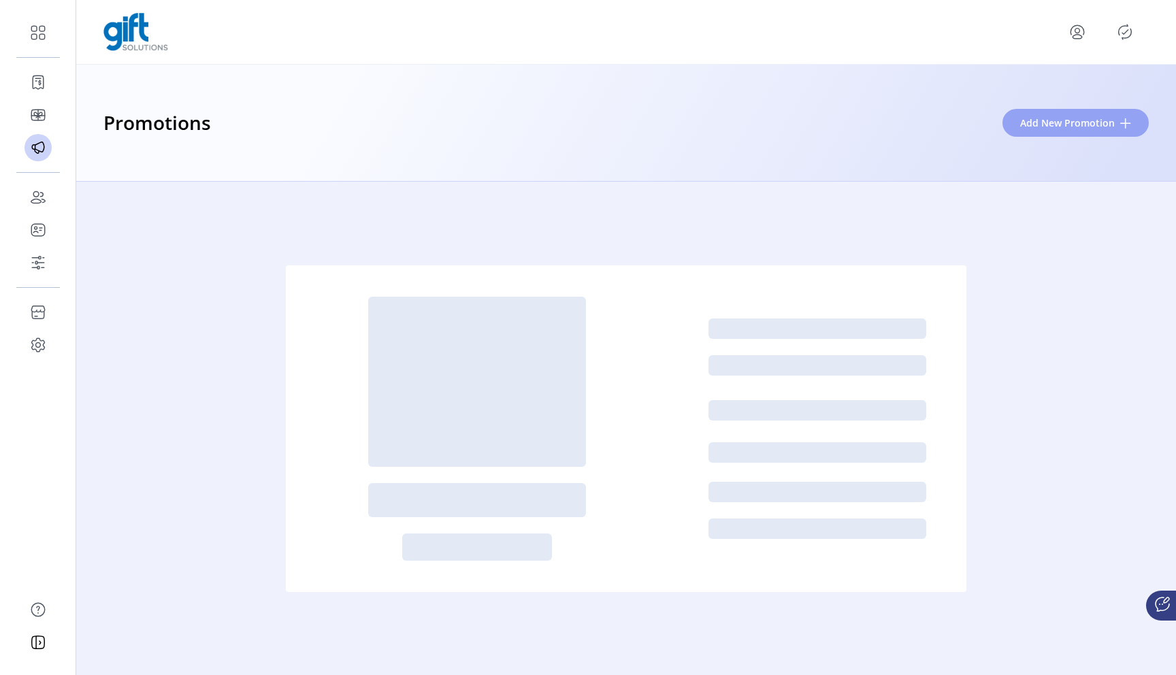
click at [1056, 120] on span "Add New Promotion" at bounding box center [1067, 123] width 95 height 14
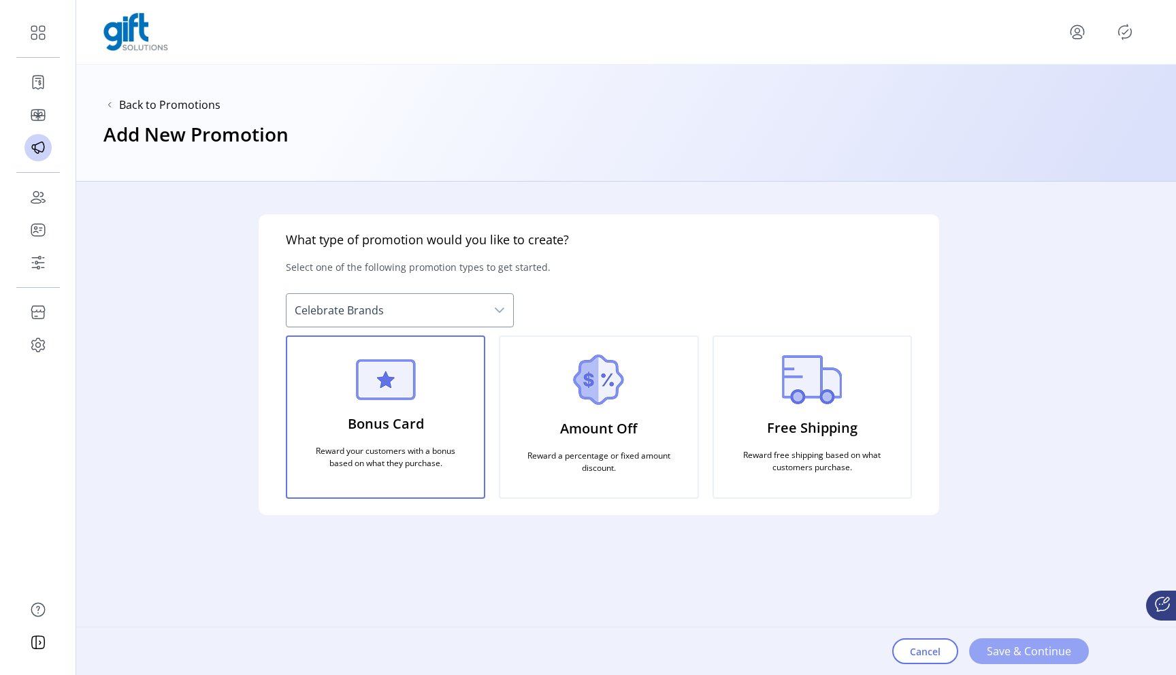
click at [991, 643] on span "Save & Continue" at bounding box center [1029, 651] width 84 height 16
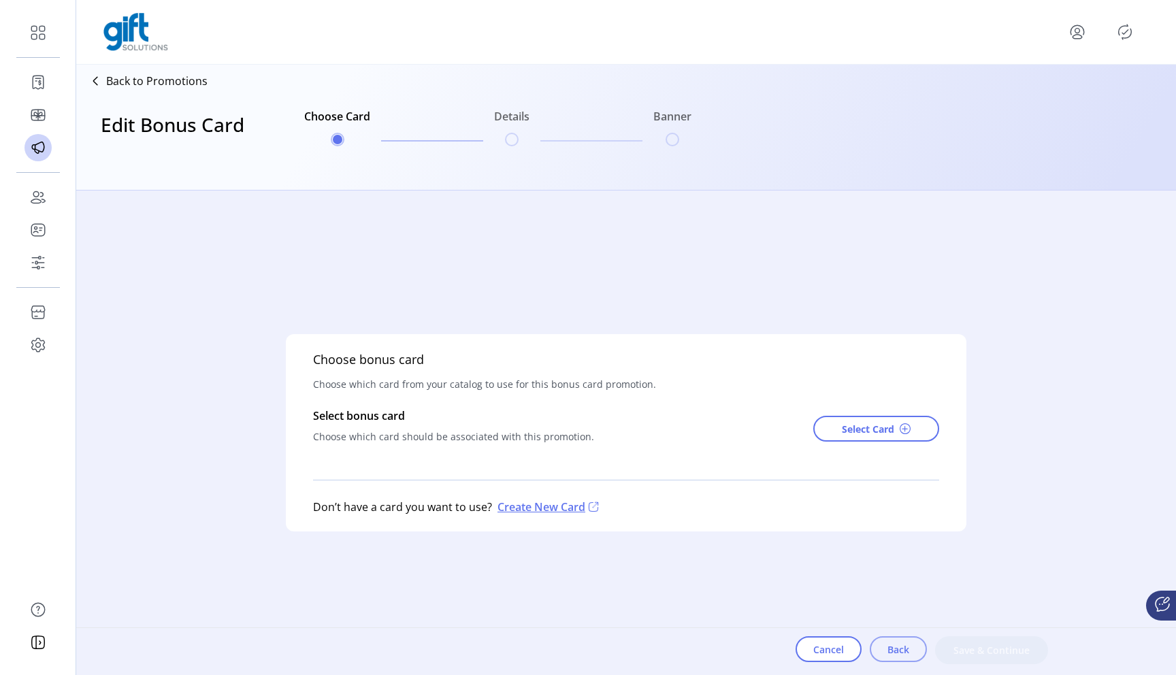
click at [885, 644] on button "Back" at bounding box center [898, 649] width 57 height 26
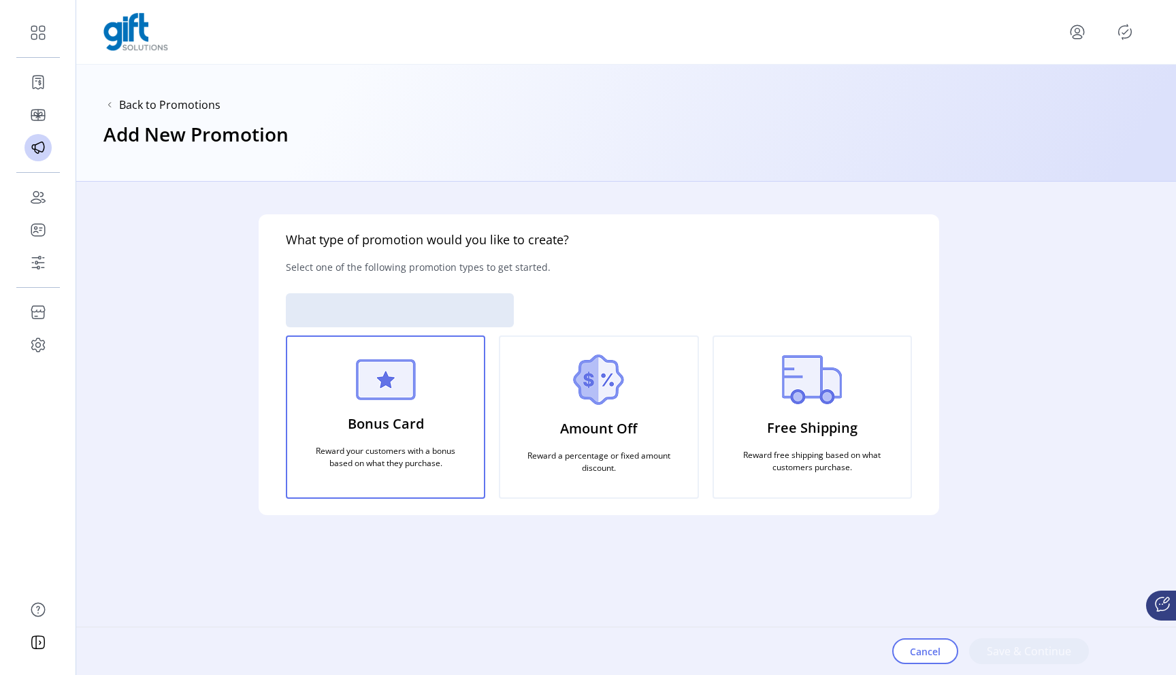
click at [619, 410] on div "Amount Off Reward a percentage or fixed amount discount." at bounding box center [598, 416] width 199 height 163
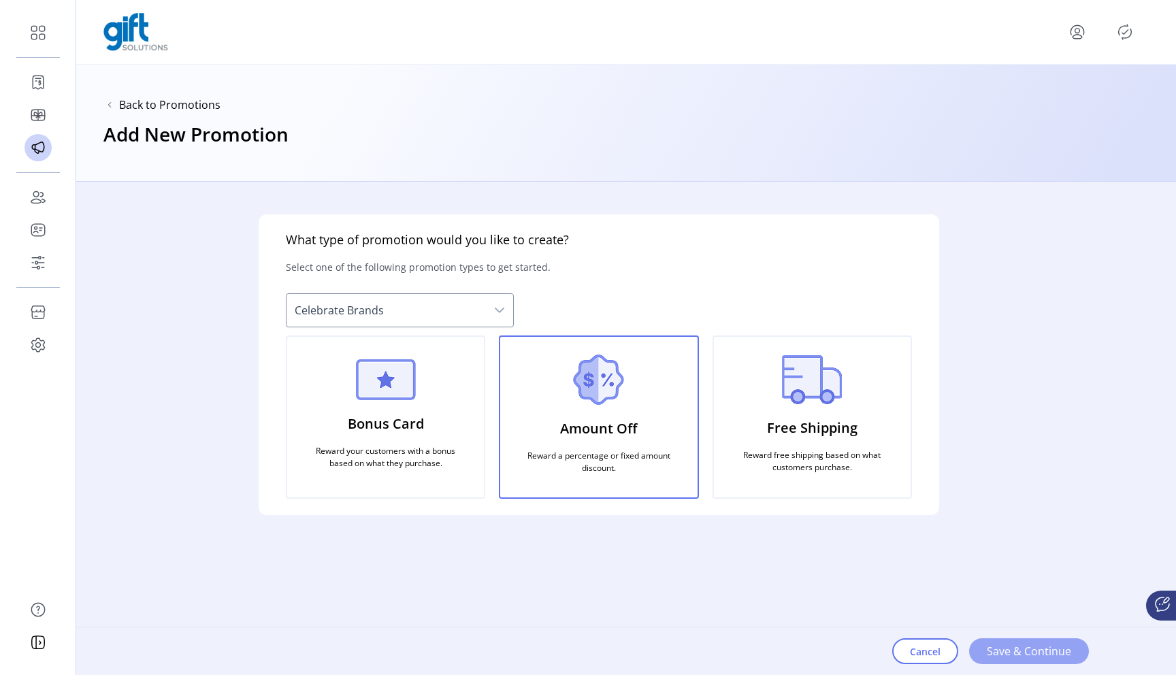
click at [1016, 655] on span "Save & Continue" at bounding box center [1029, 651] width 84 height 16
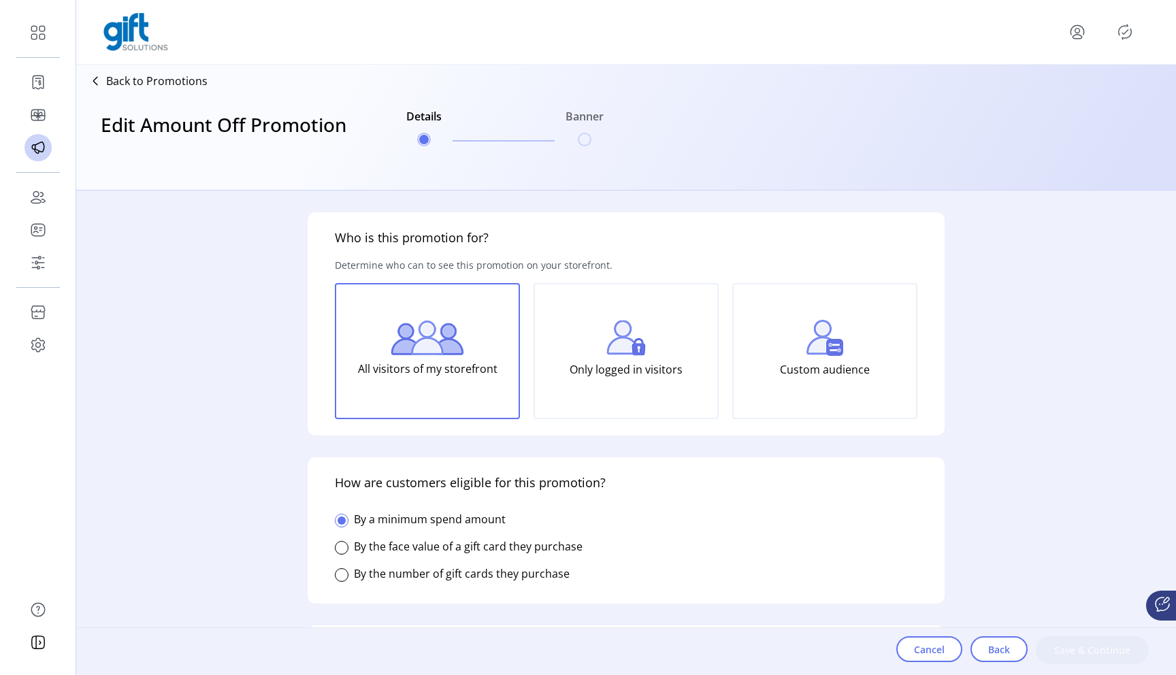
click at [634, 357] on p "Only logged in visitors" at bounding box center [626, 369] width 113 height 27
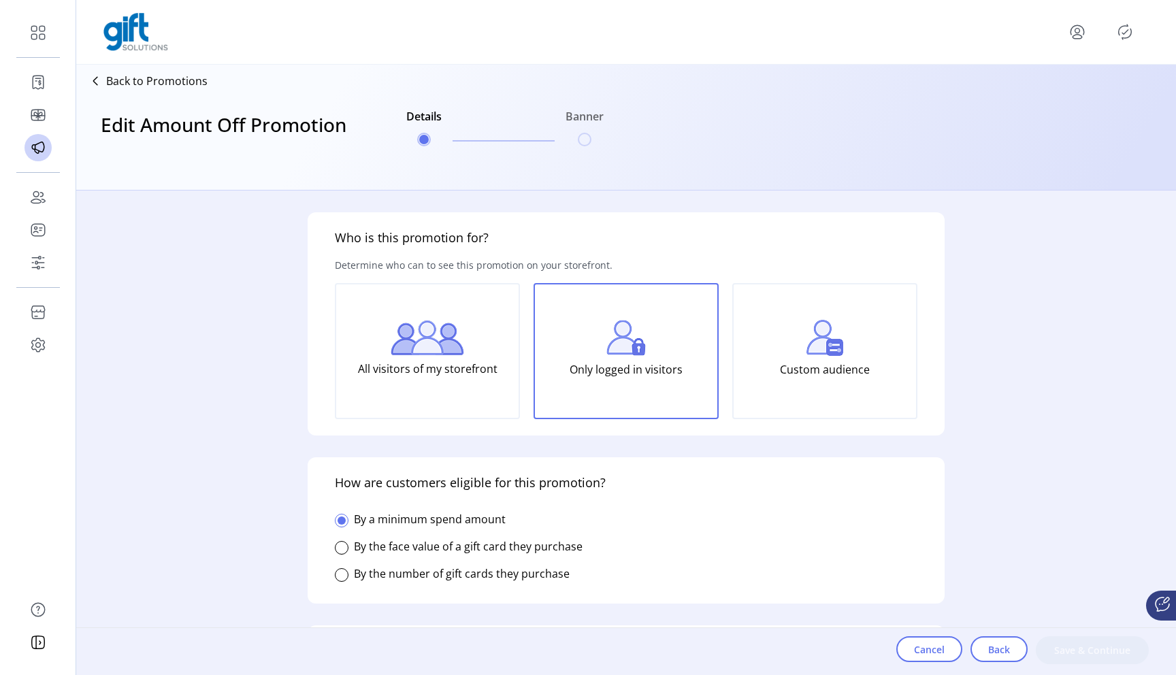
click at [797, 354] on div "Custom audience" at bounding box center [824, 351] width 185 height 136
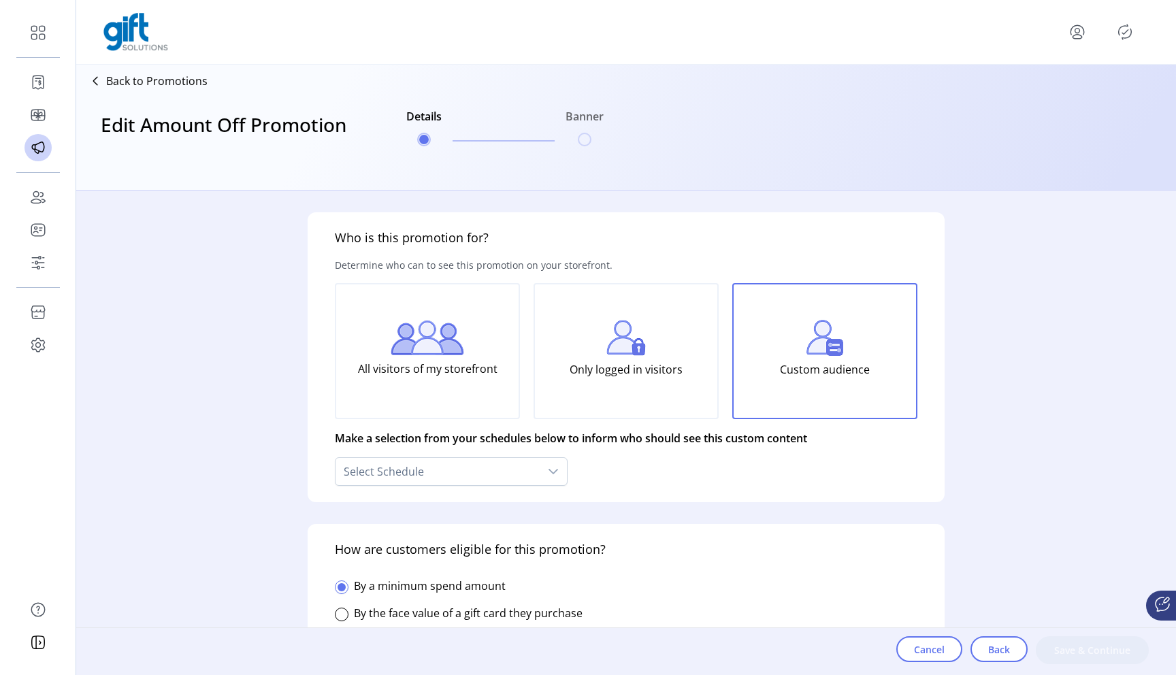
click at [361, 363] on p "All visitors of my storefront" at bounding box center [428, 368] width 140 height 27
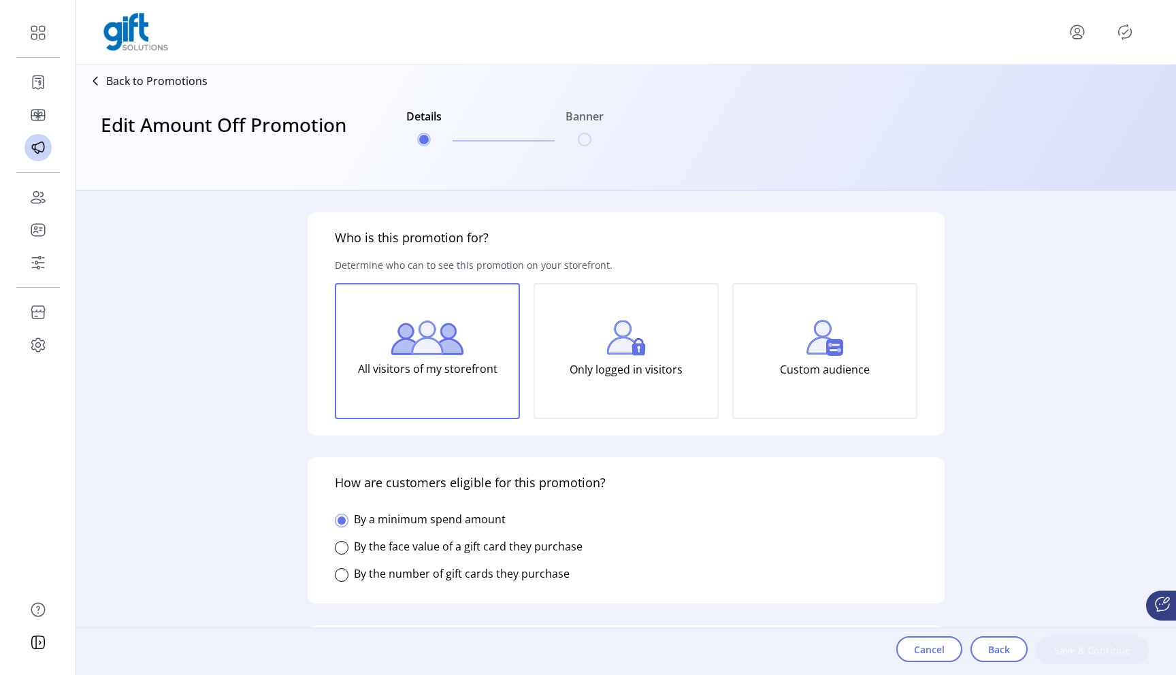
click at [406, 546] on label "By the face value of a gift card they purchase" at bounding box center [468, 546] width 229 height 15
click at [453, 521] on label "By a minimum spend amount" at bounding box center [430, 519] width 152 height 15
click at [170, 88] on p "Back to Promotions" at bounding box center [156, 81] width 101 height 16
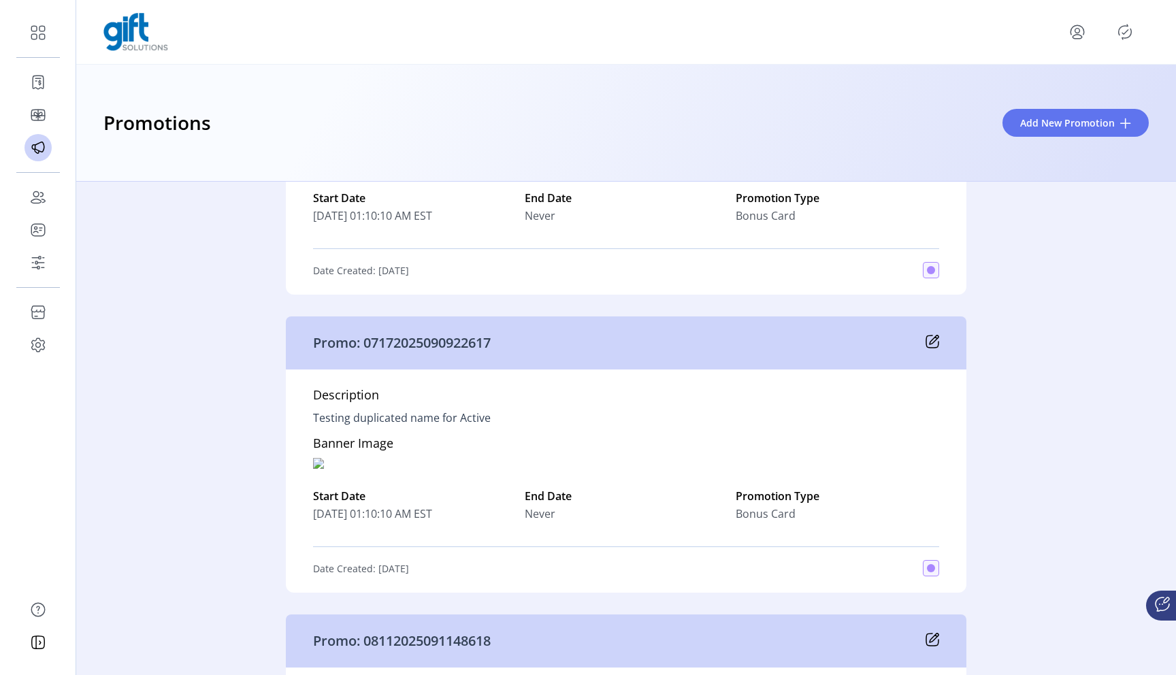
scroll to position [1955, 0]
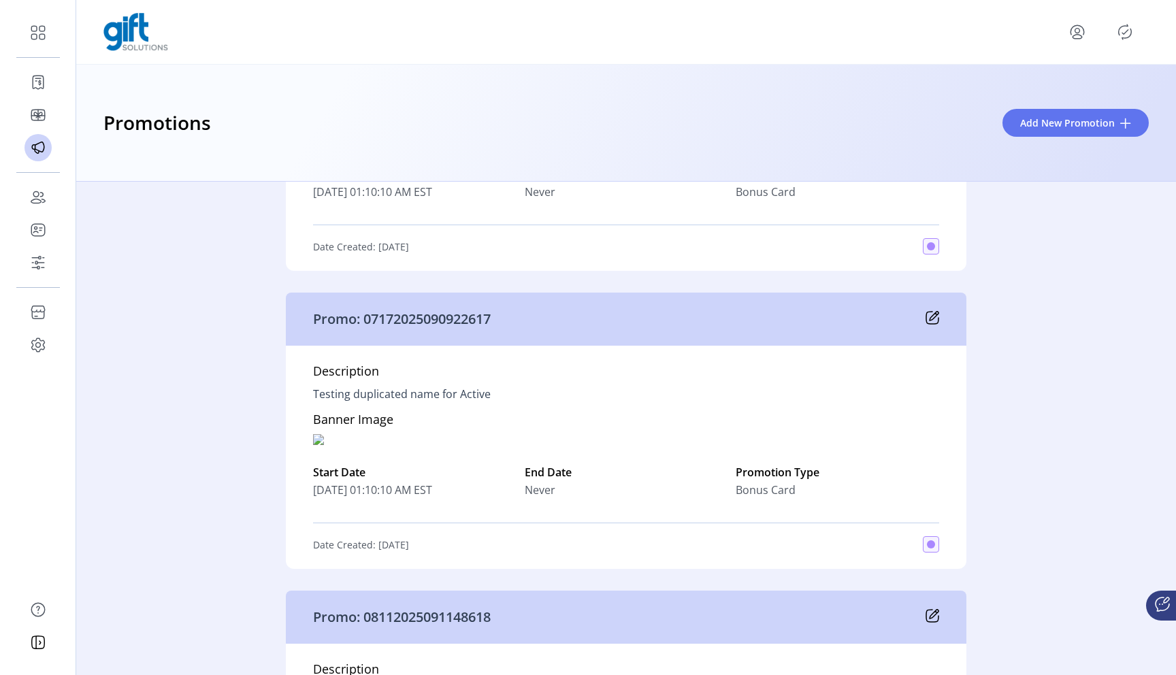
click at [936, 316] on div "Promo: 07172025090922617" at bounding box center [626, 319] width 680 height 53
click at [932, 322] on icon at bounding box center [932, 318] width 14 height 14
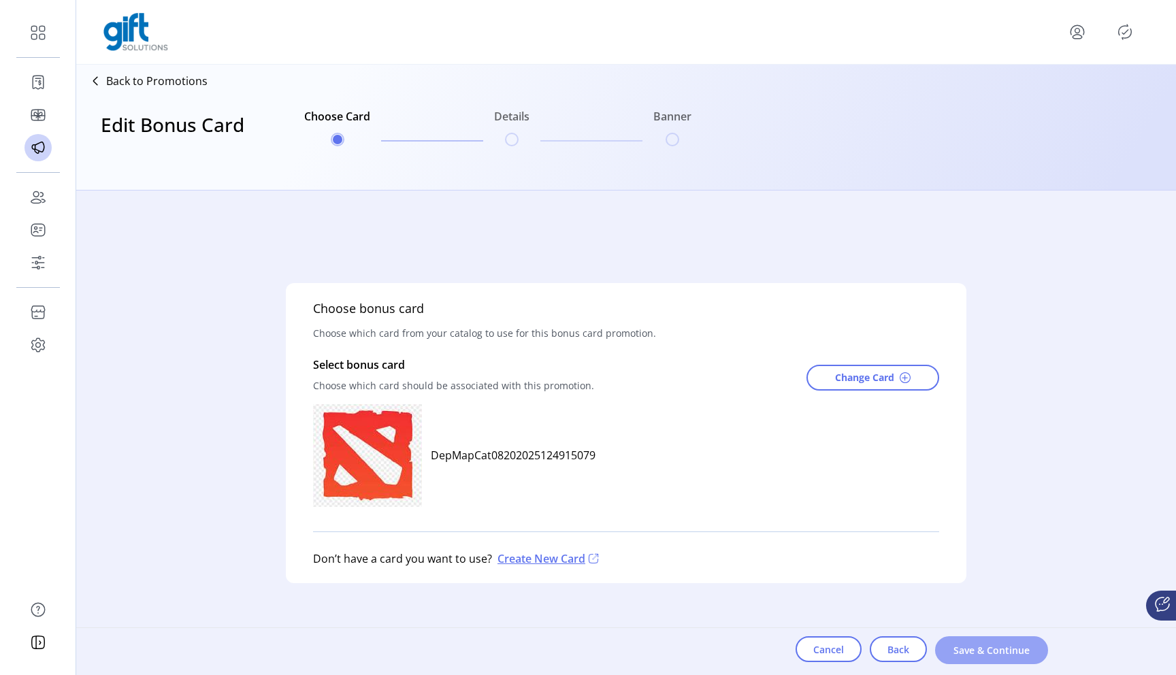
click at [993, 646] on span "Save & Continue" at bounding box center [992, 650] width 78 height 14
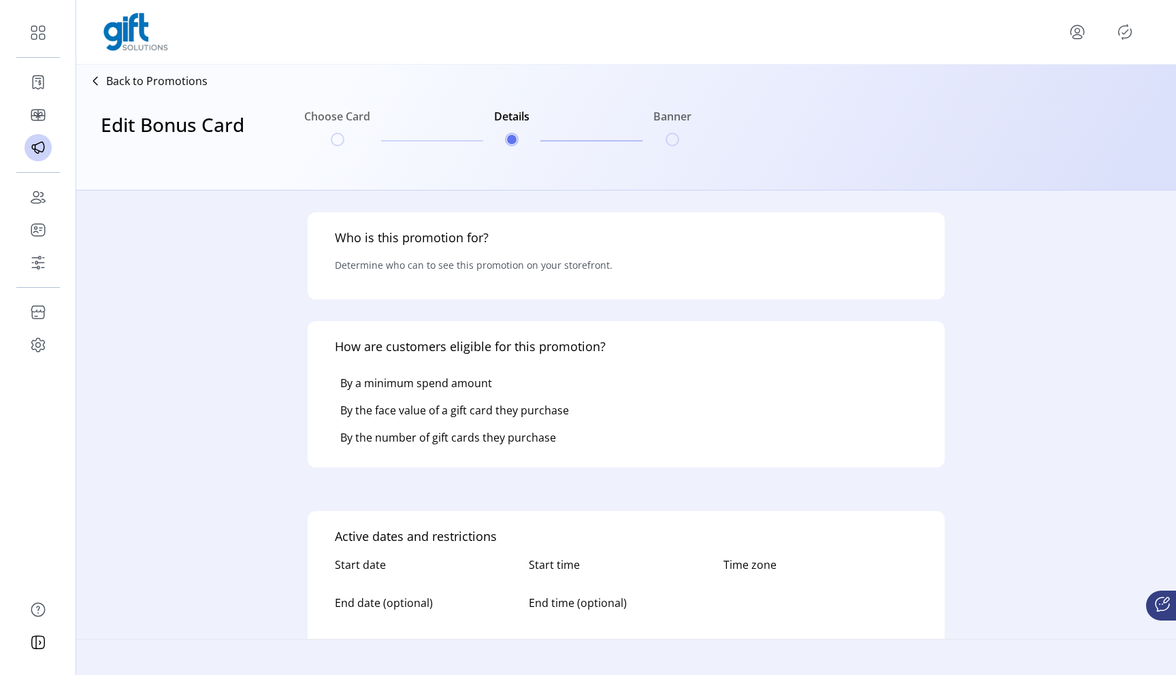
type input "**********"
type textarea "**********"
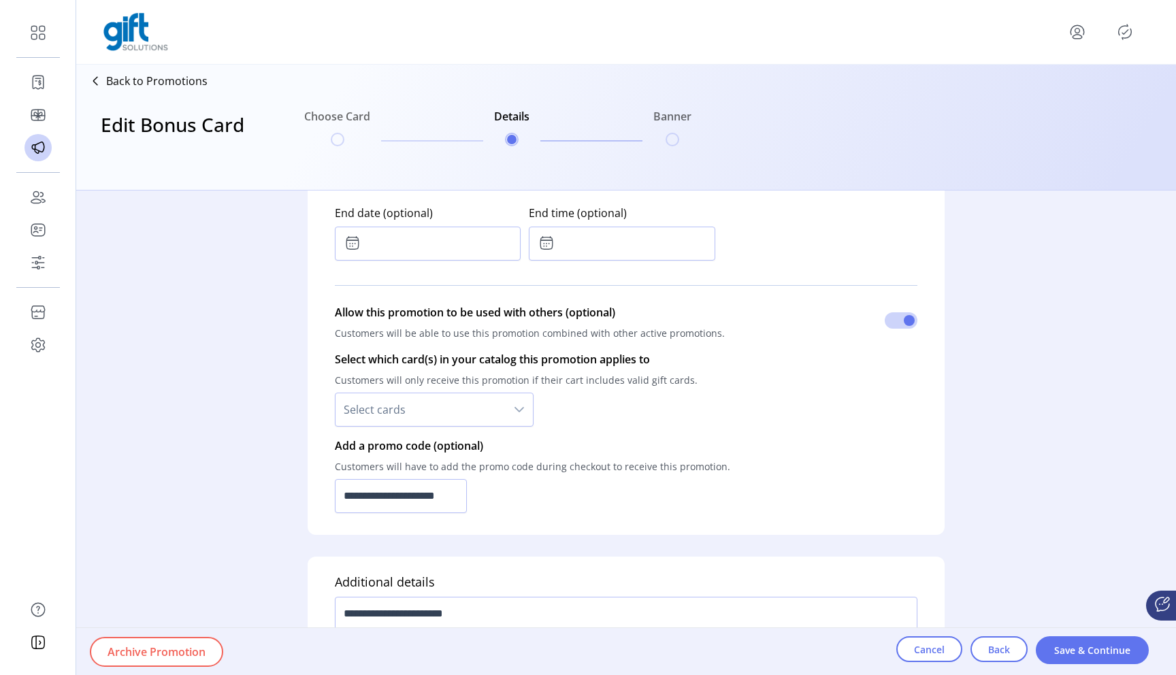
scroll to position [949, 0]
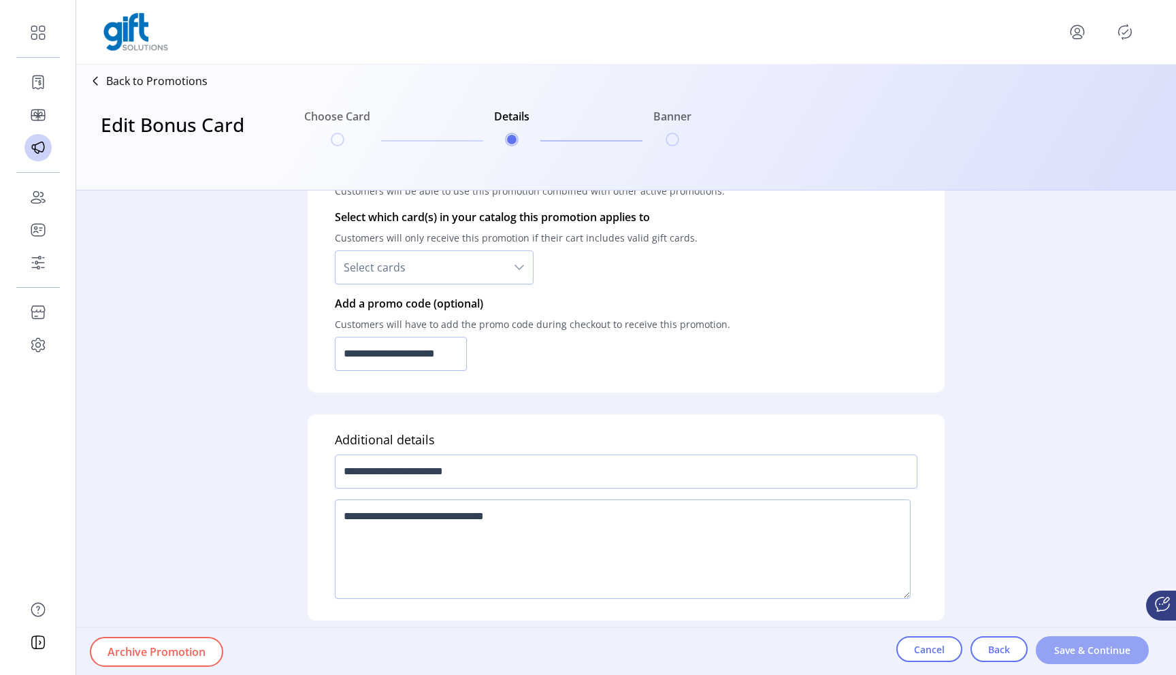
click at [1106, 657] on span "Save & Continue" at bounding box center [1092, 650] width 78 height 14
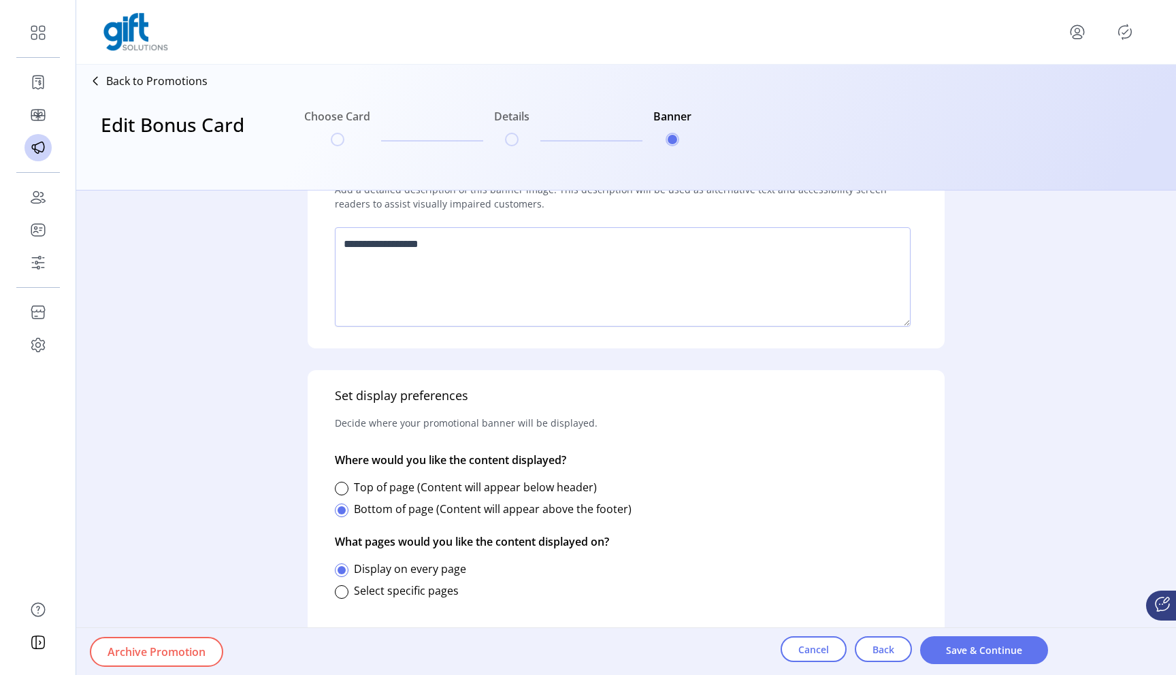
scroll to position [0, 0]
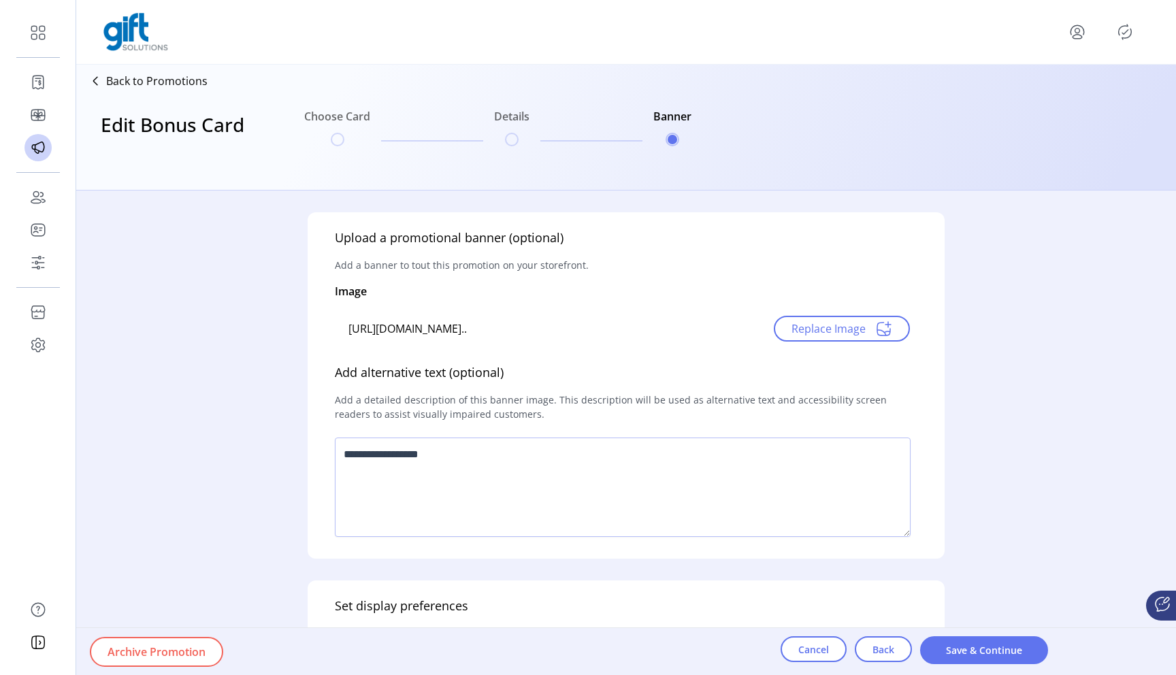
click at [201, 92] on div "Edit Bonus Card Choose Card Details Banner" at bounding box center [389, 138] width 615 height 93
click at [188, 81] on p "Back to Promotions" at bounding box center [156, 81] width 101 height 16
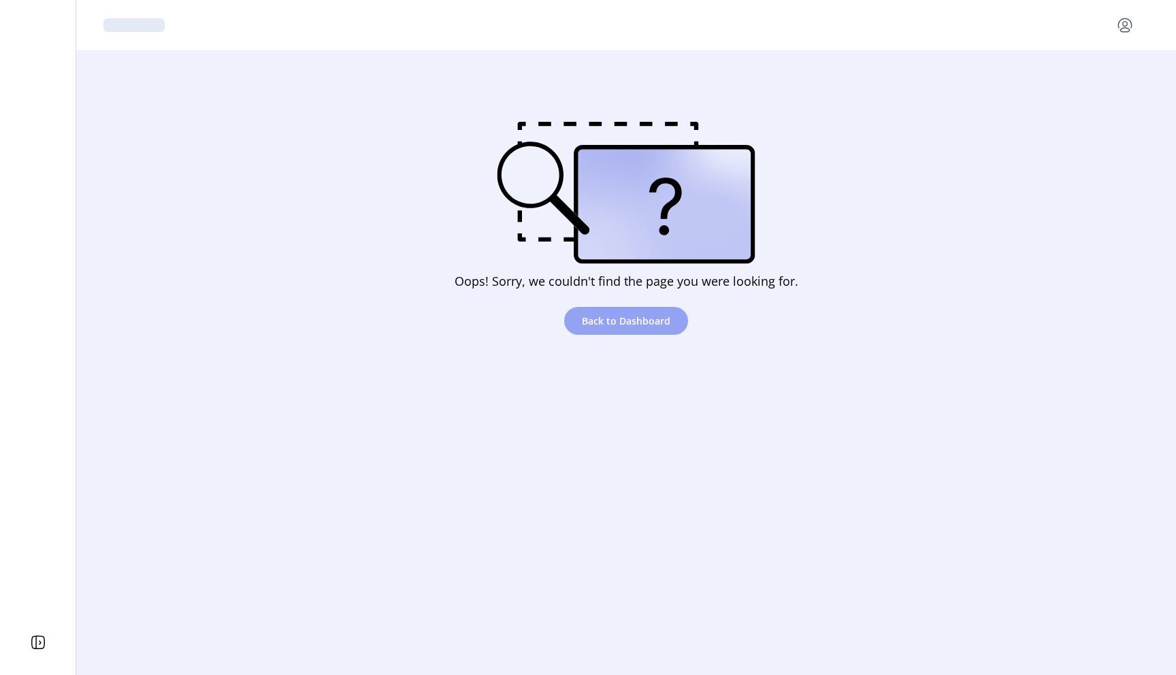
click at [626, 325] on span "Back to Dashboard" at bounding box center [626, 321] width 88 height 14
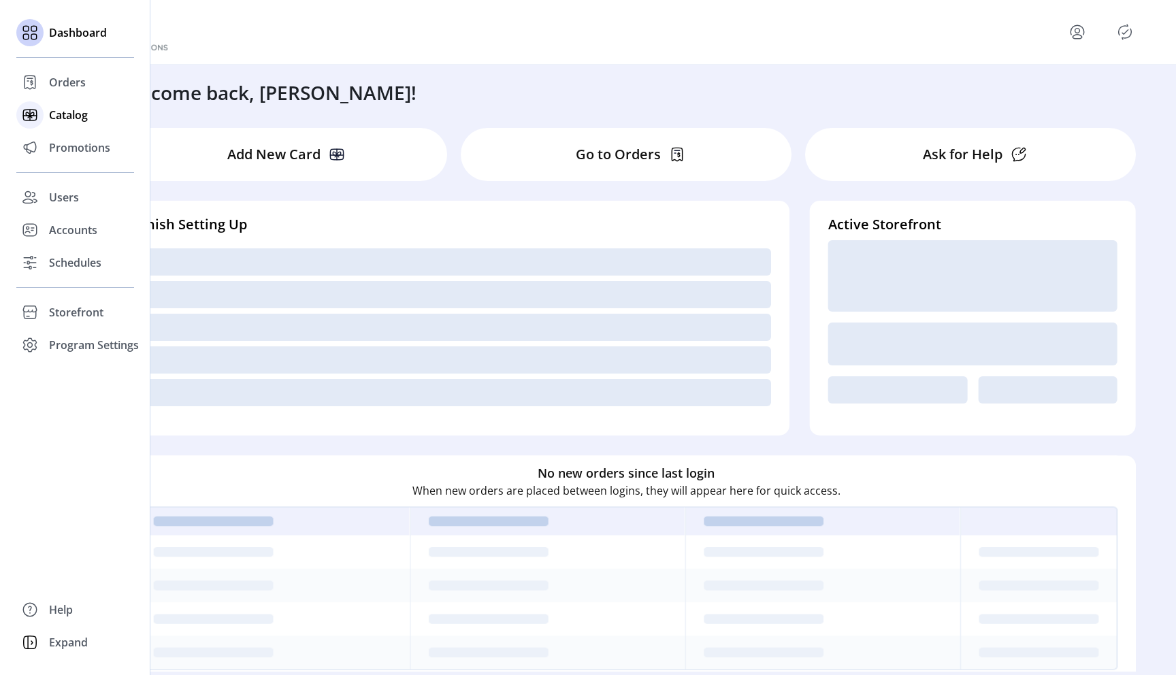
click at [65, 124] on div "Catalog" at bounding box center [75, 115] width 118 height 33
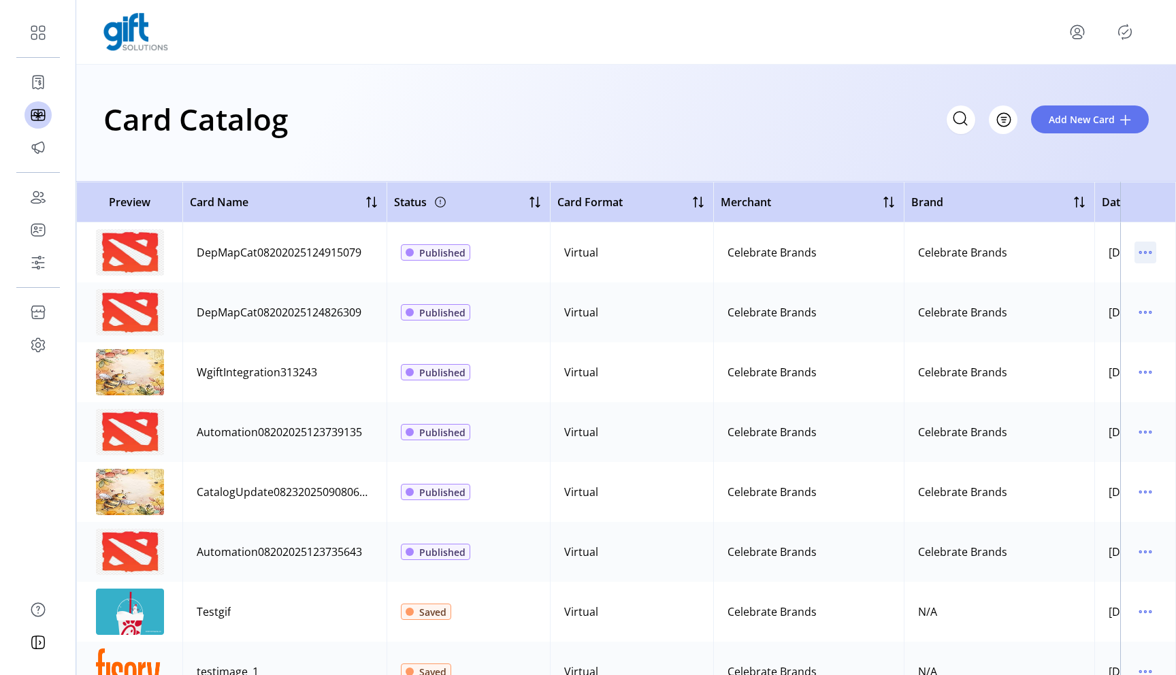
click at [1147, 253] on icon "menu" at bounding box center [1145, 253] width 22 height 22
click at [1079, 306] on span "Edit Details" at bounding box center [1081, 300] width 113 height 11
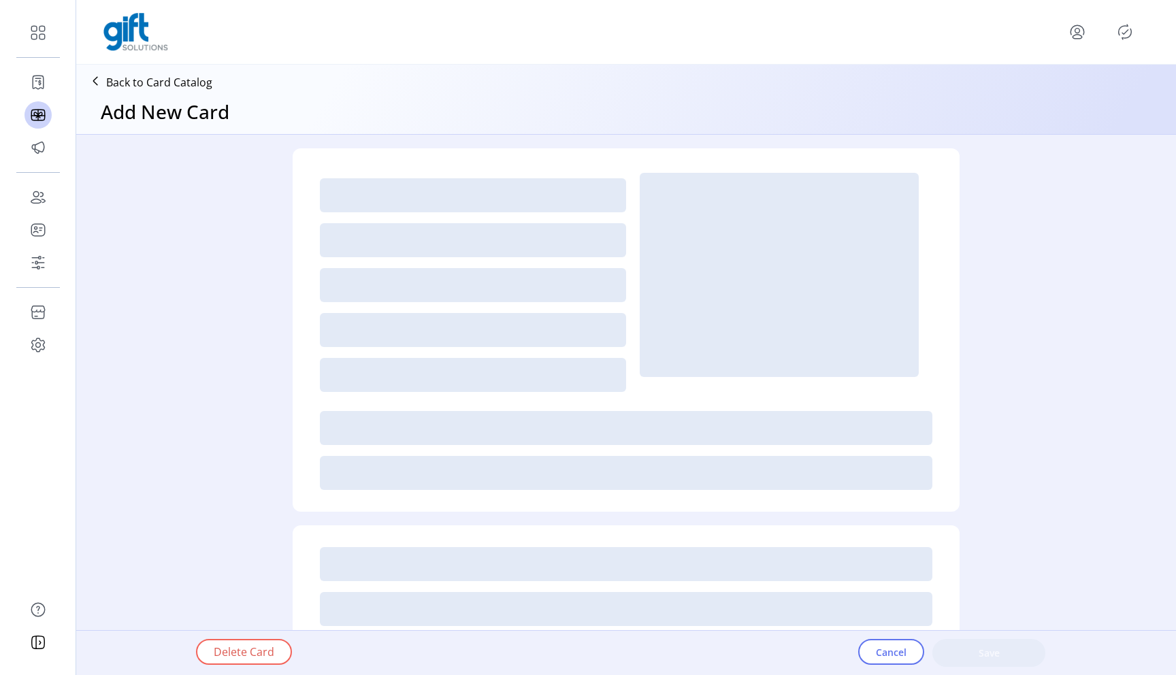
type textarea "**********"
type input "*"
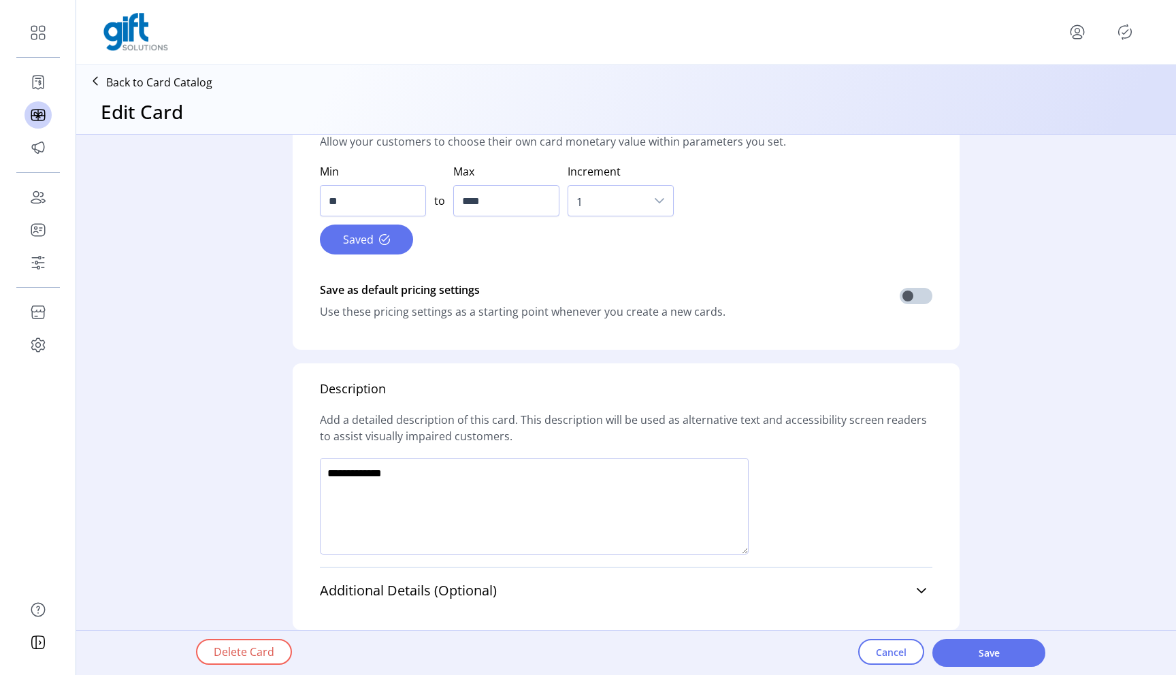
scroll to position [884, 0]
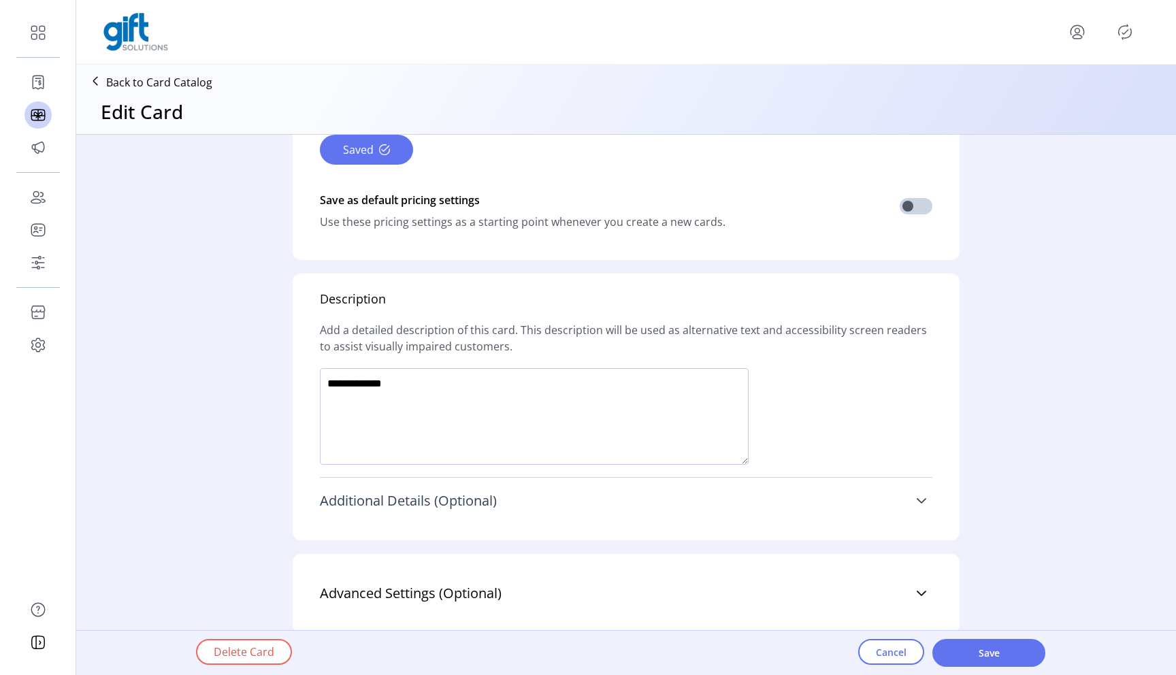
click at [911, 510] on link "Additional Details (Optional)" at bounding box center [626, 501] width 612 height 30
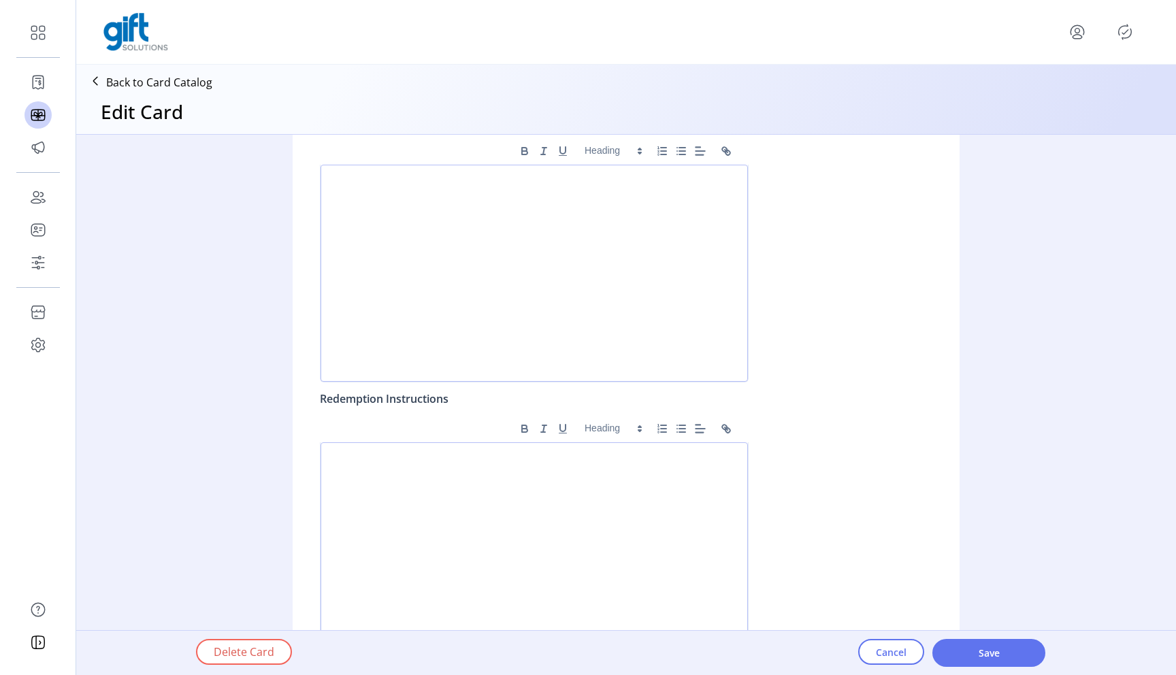
scroll to position [1228, 0]
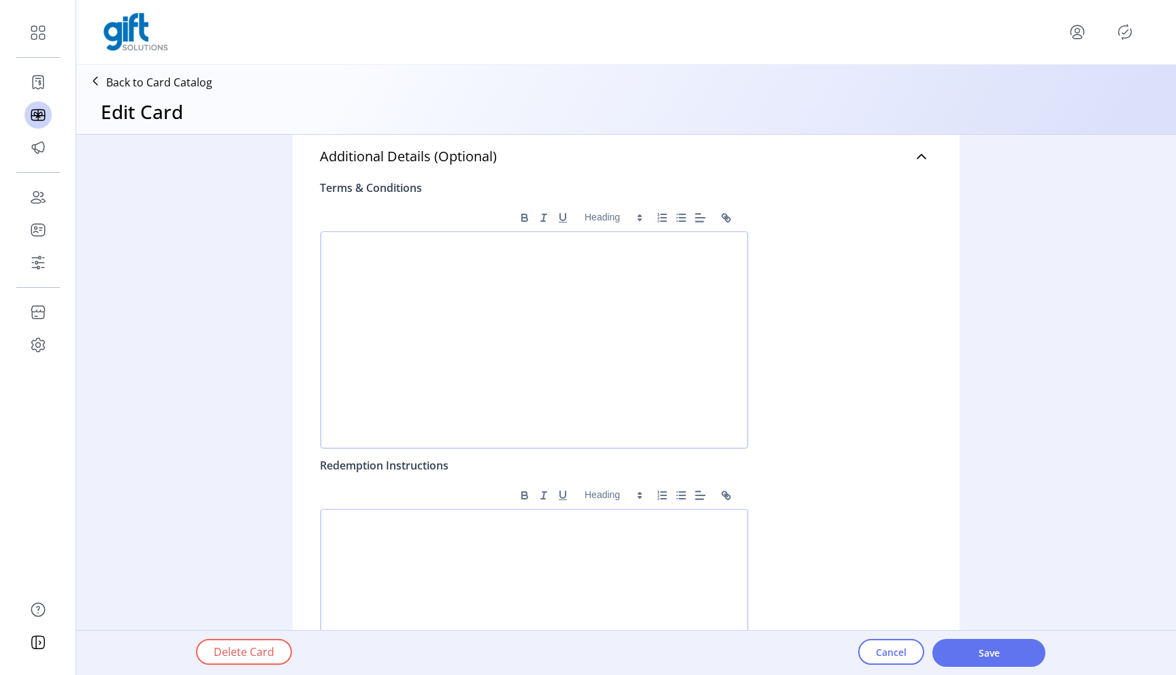
click at [600, 341] on div at bounding box center [534, 339] width 427 height 217
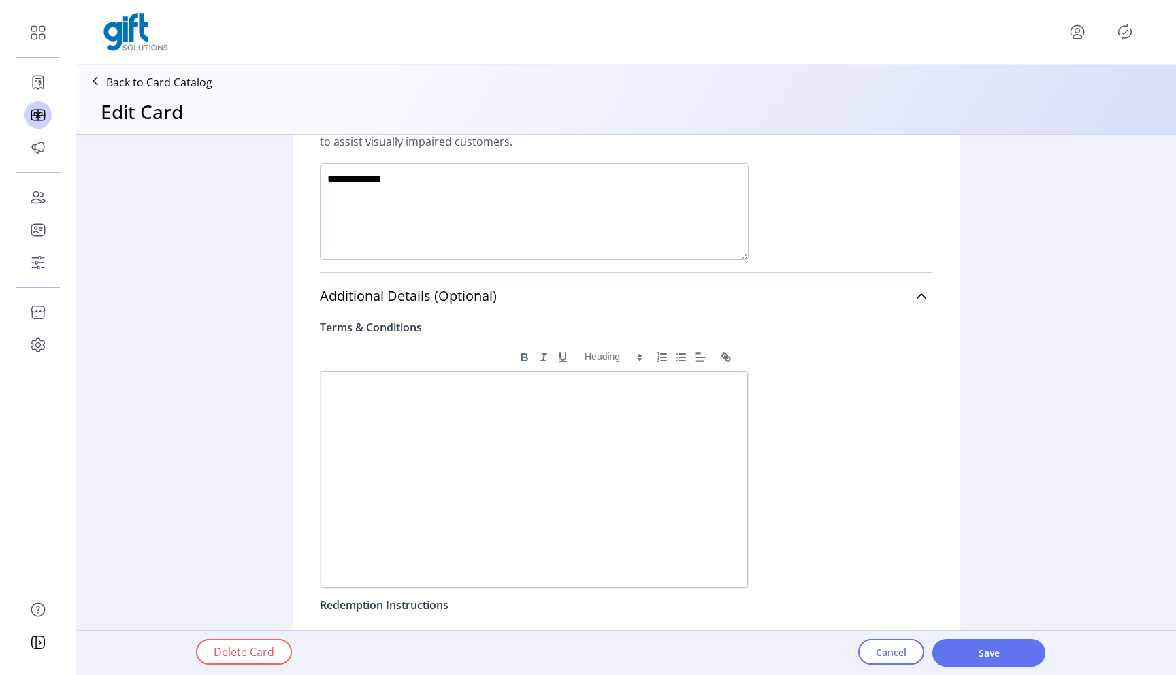
scroll to position [1202, 0]
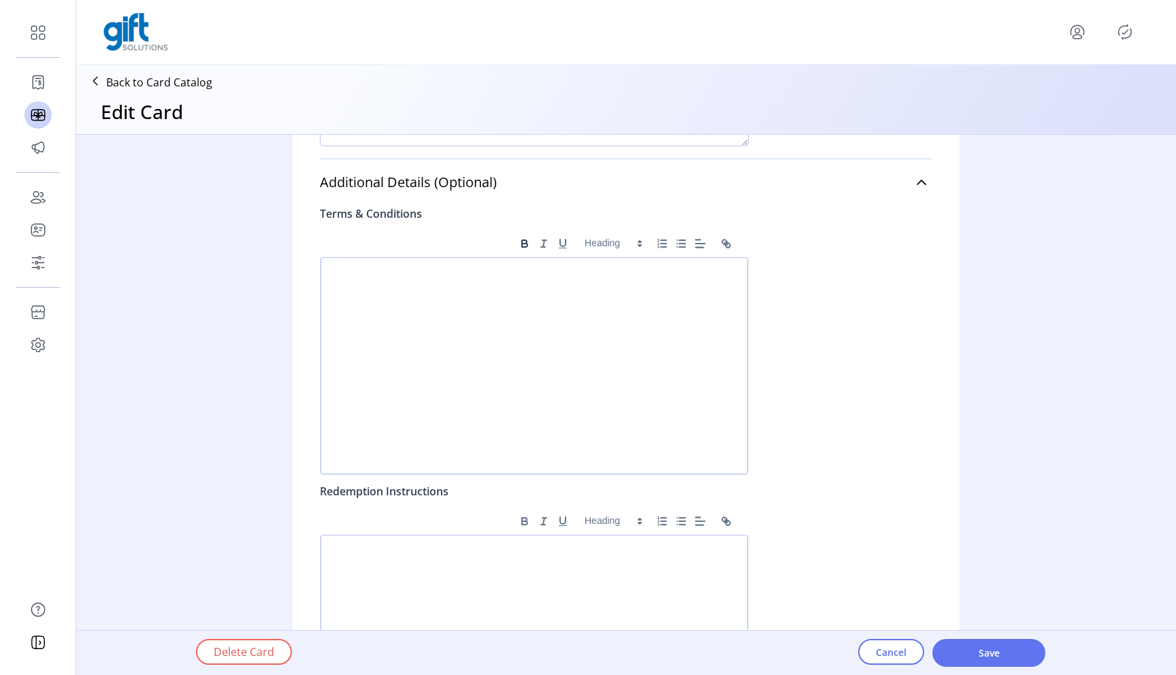
click at [515, 246] on button "Bold" at bounding box center [524, 243] width 19 height 16
click at [529, 243] on button "Bold" at bounding box center [524, 243] width 19 height 16
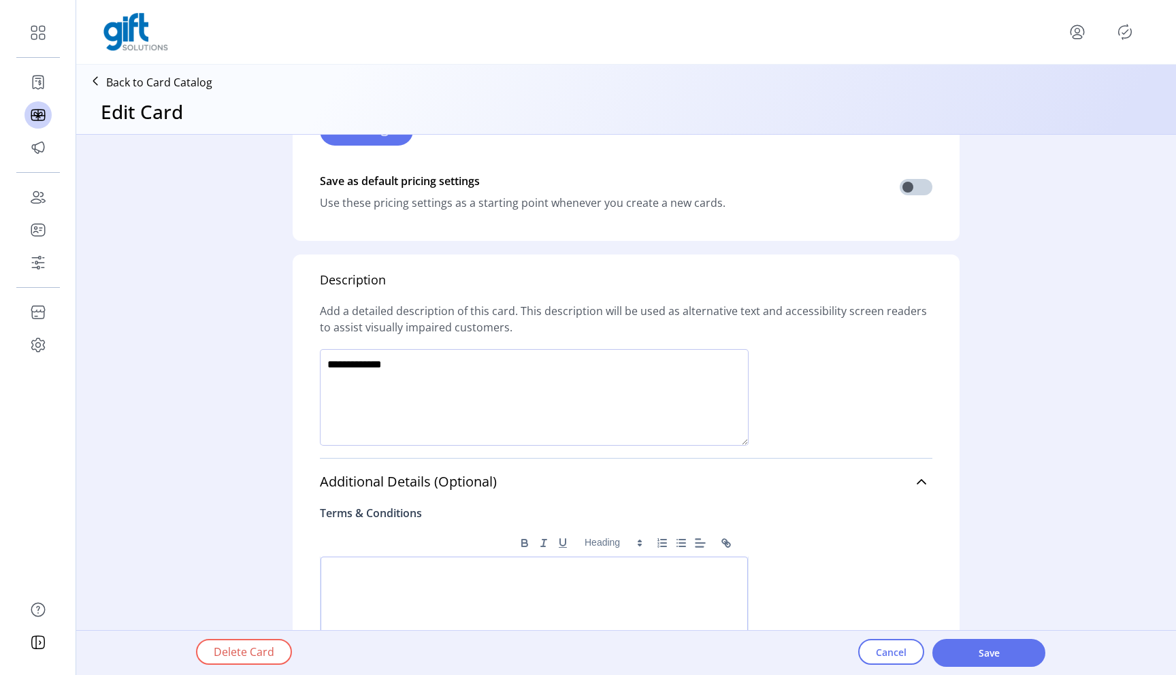
scroll to position [980, 0]
